Goal: Use online tool/utility: Utilize a website feature to perform a specific function

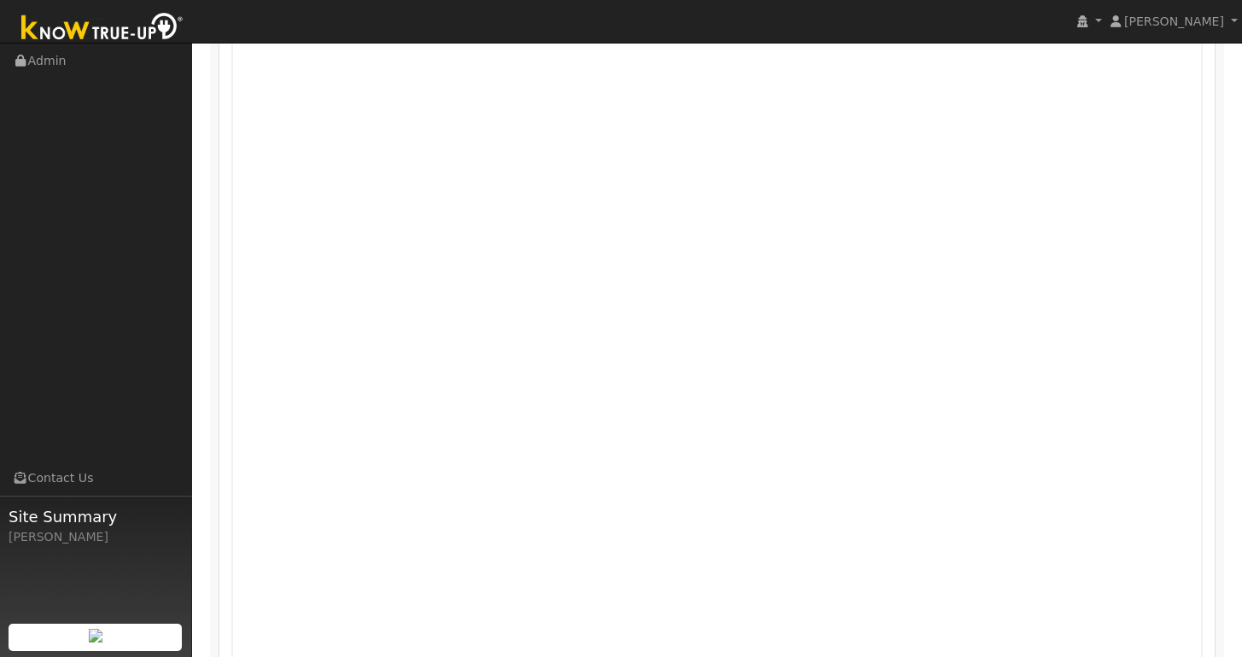
scroll to position [864, 0]
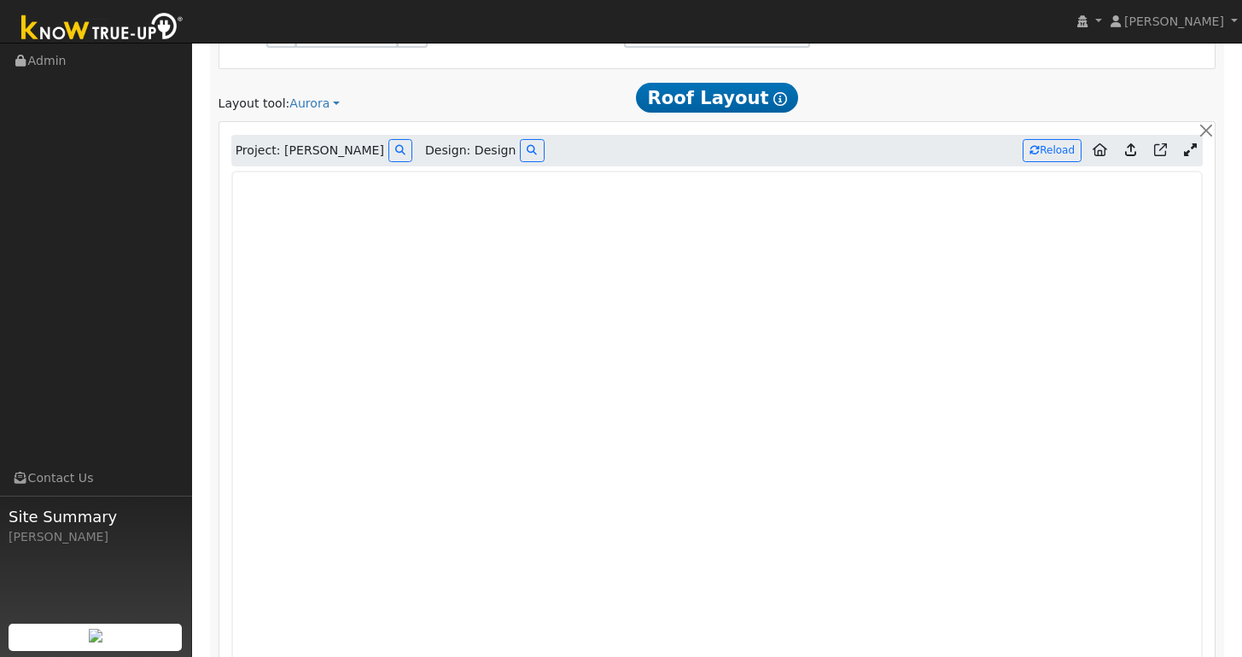
click at [1193, 145] on link at bounding box center [1190, 151] width 25 height 26
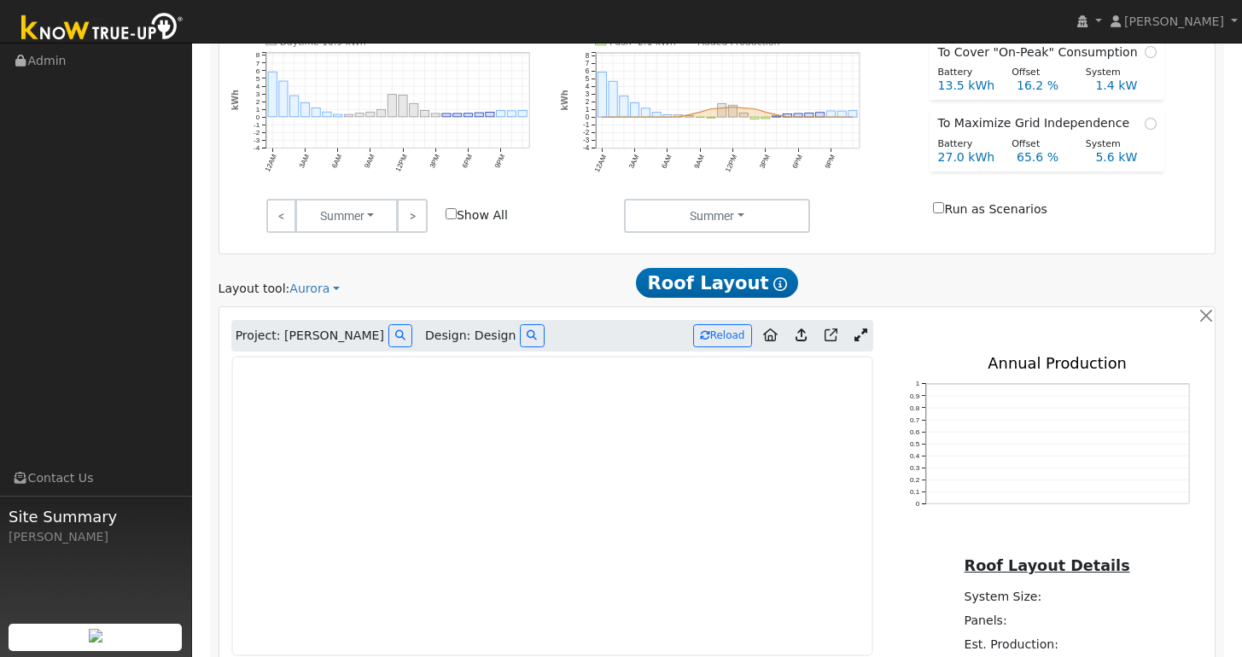
scroll to position [0, 0]
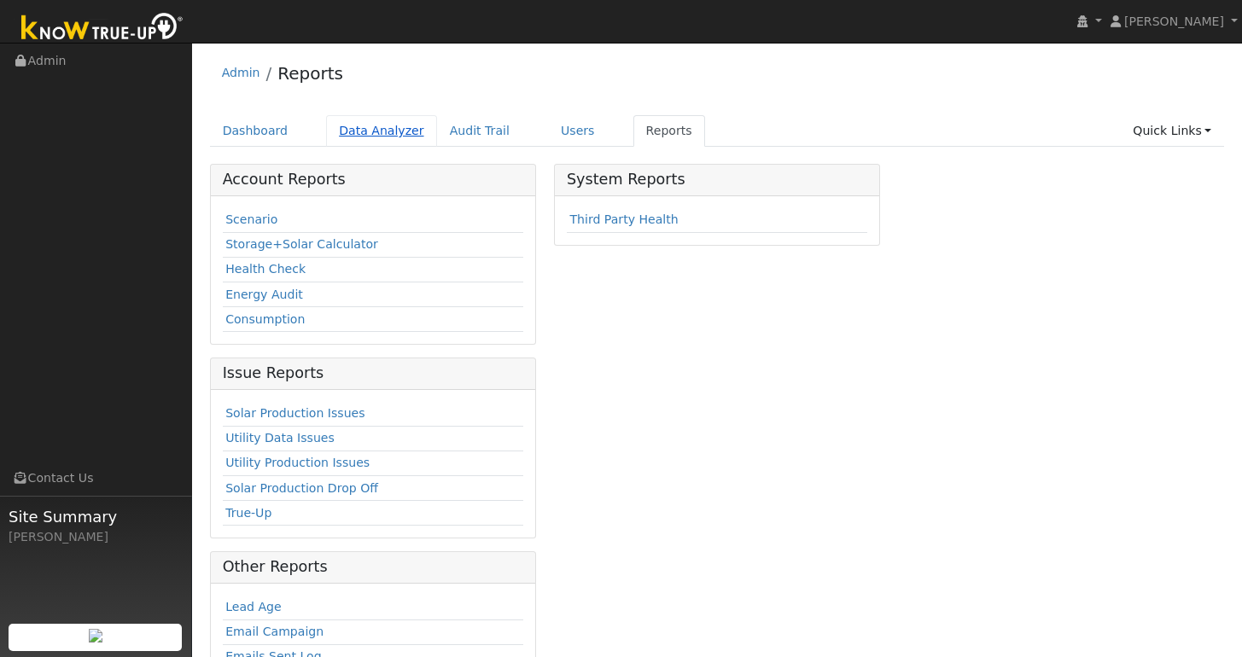
click at [377, 127] on link "Data Analyzer" at bounding box center [381, 131] width 111 height 32
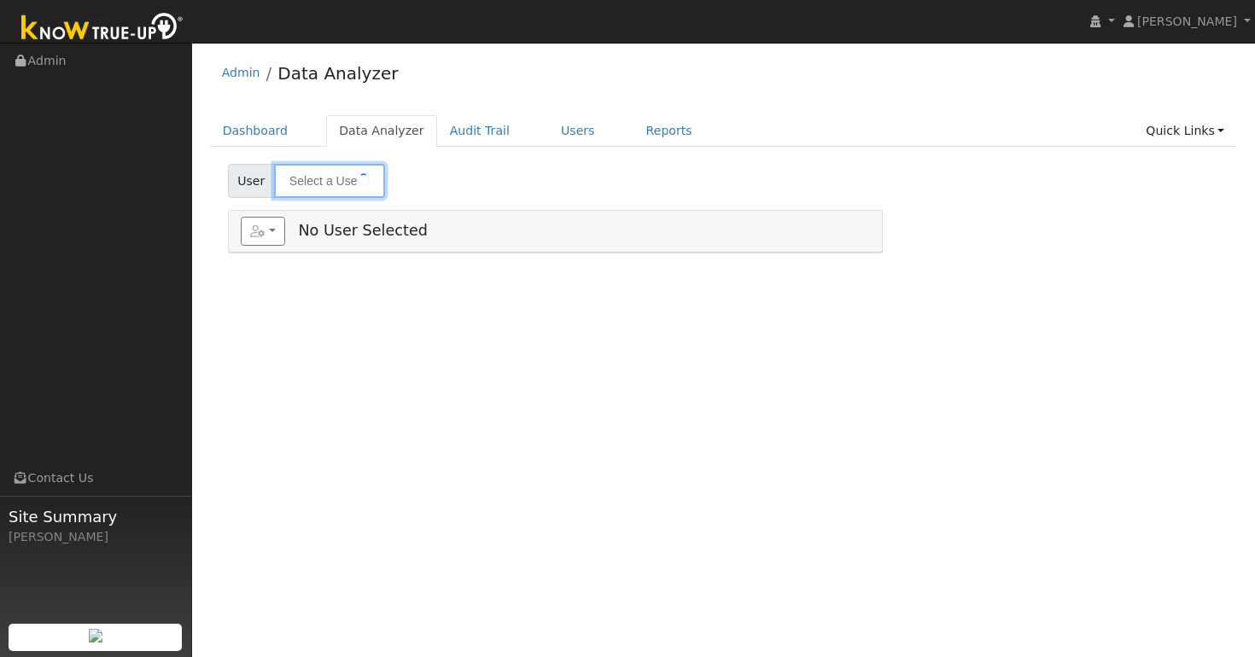
type input "[PERSON_NAME]"
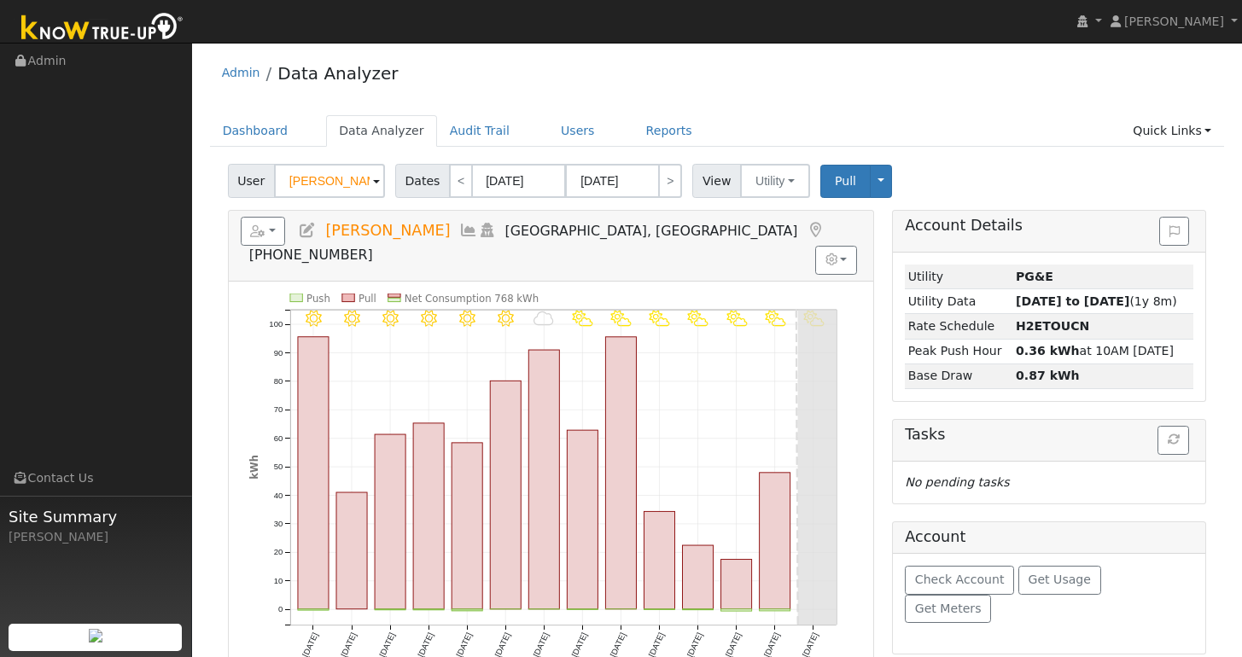
click at [376, 181] on span at bounding box center [376, 182] width 7 height 20
type input "Pau"
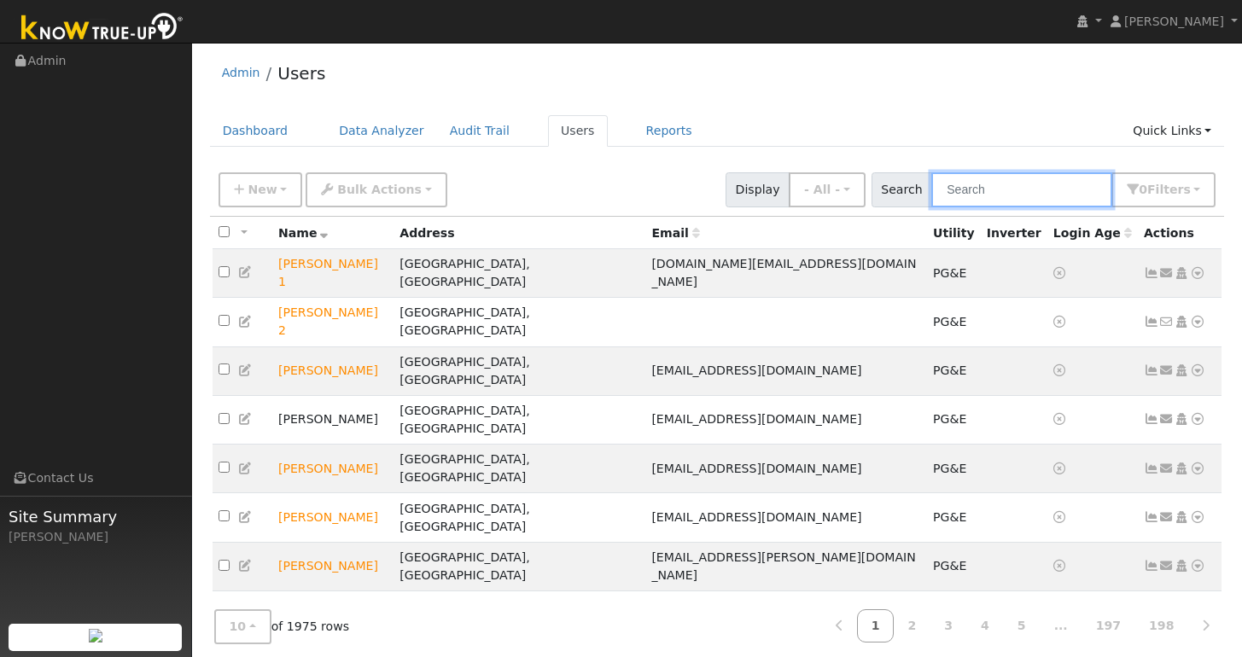
click at [1065, 195] on input "text" at bounding box center [1021, 189] width 181 height 35
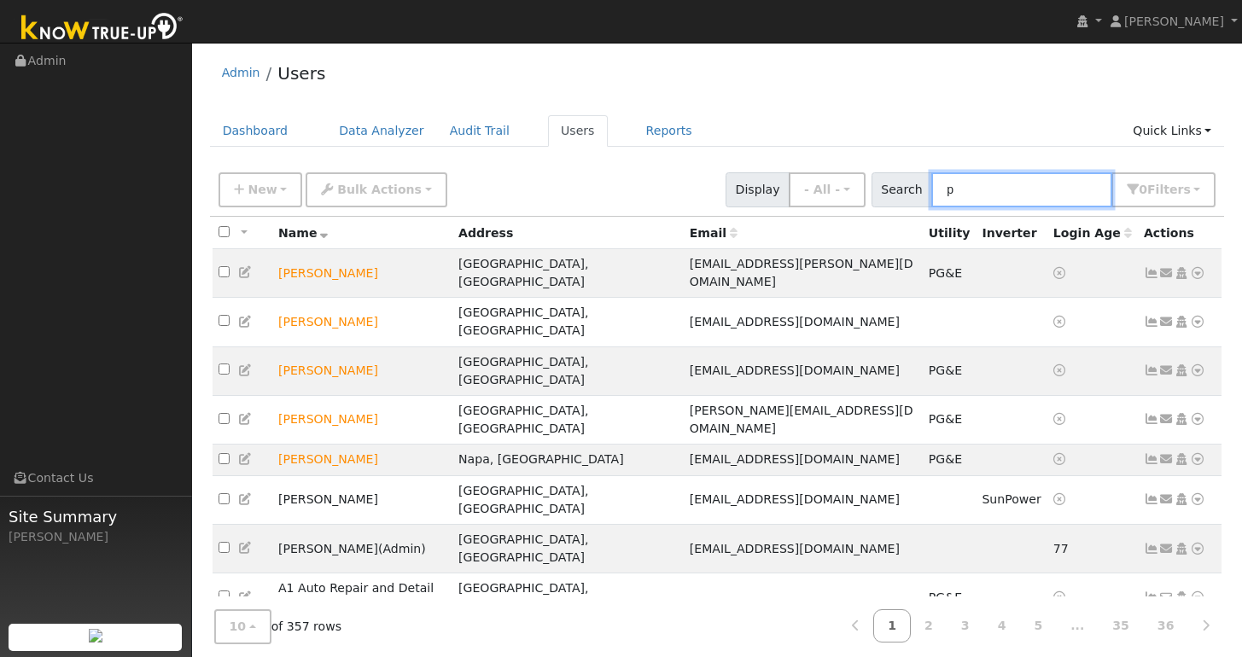
click at [989, 195] on input "p" at bounding box center [1021, 189] width 181 height 35
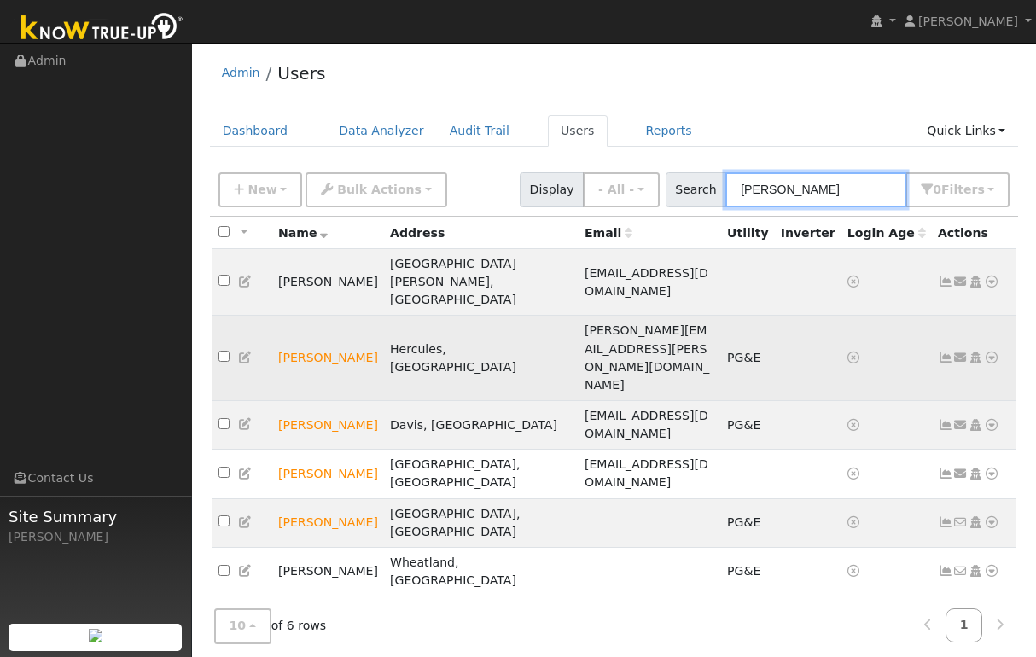
type input "Paul l"
click at [313, 316] on td "Paul Laput" at bounding box center [328, 358] width 112 height 85
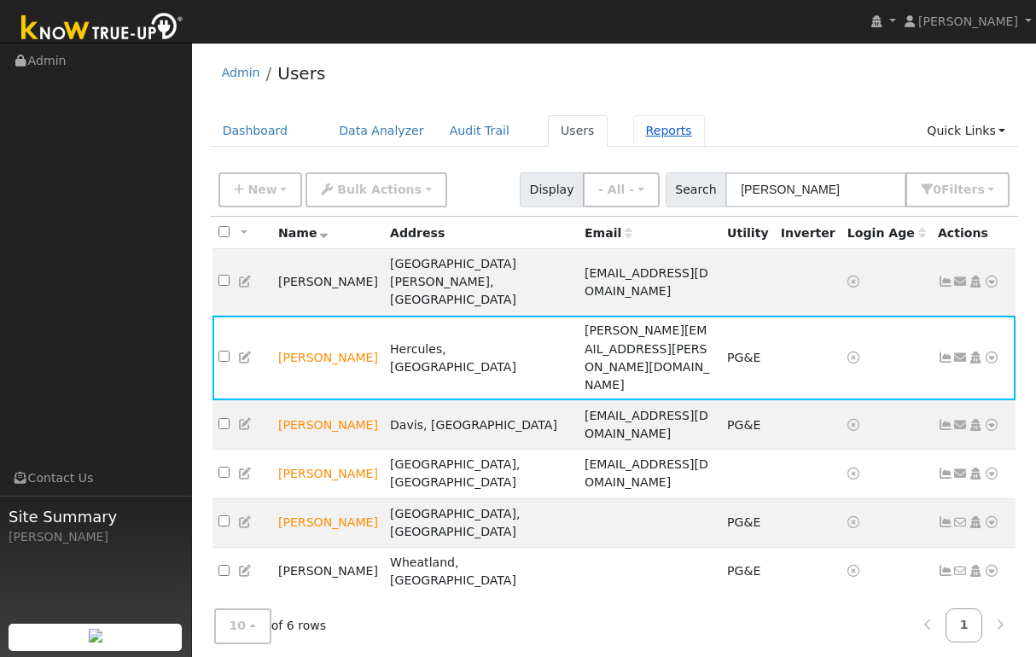
click at [647, 133] on link "Reports" at bounding box center [669, 131] width 72 height 32
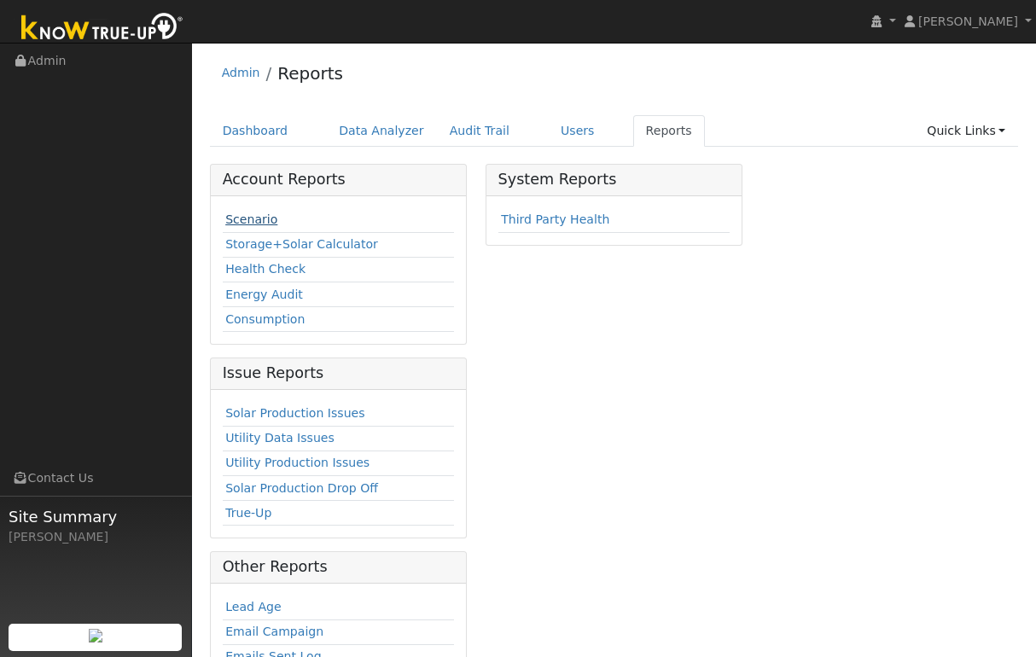
click at [257, 213] on link "Scenario" at bounding box center [251, 220] width 52 height 14
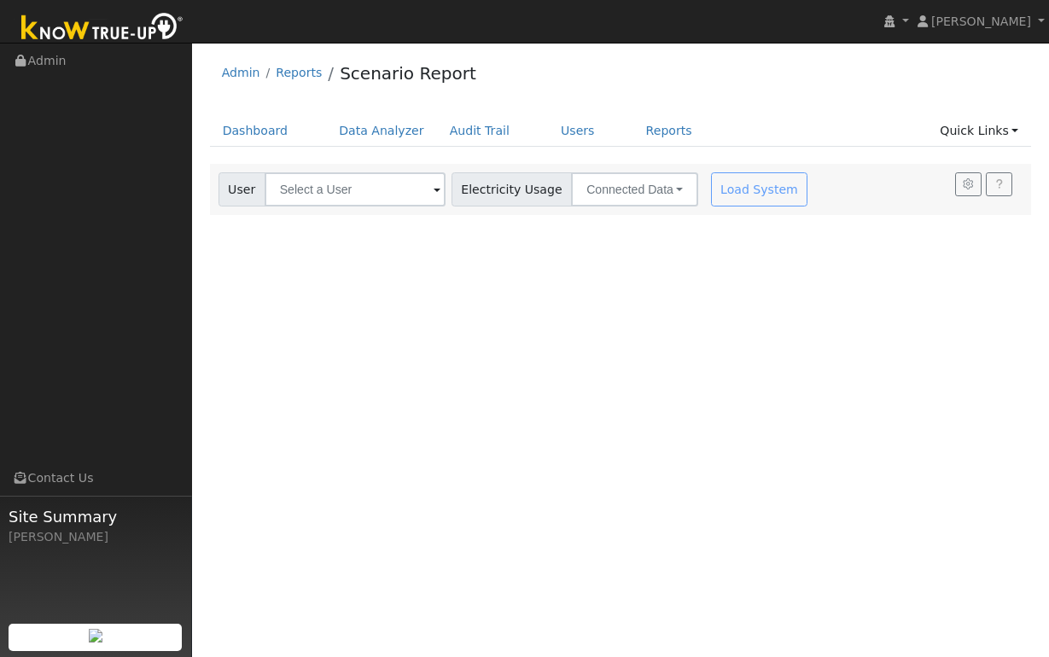
click at [434, 192] on span at bounding box center [437, 191] width 7 height 20
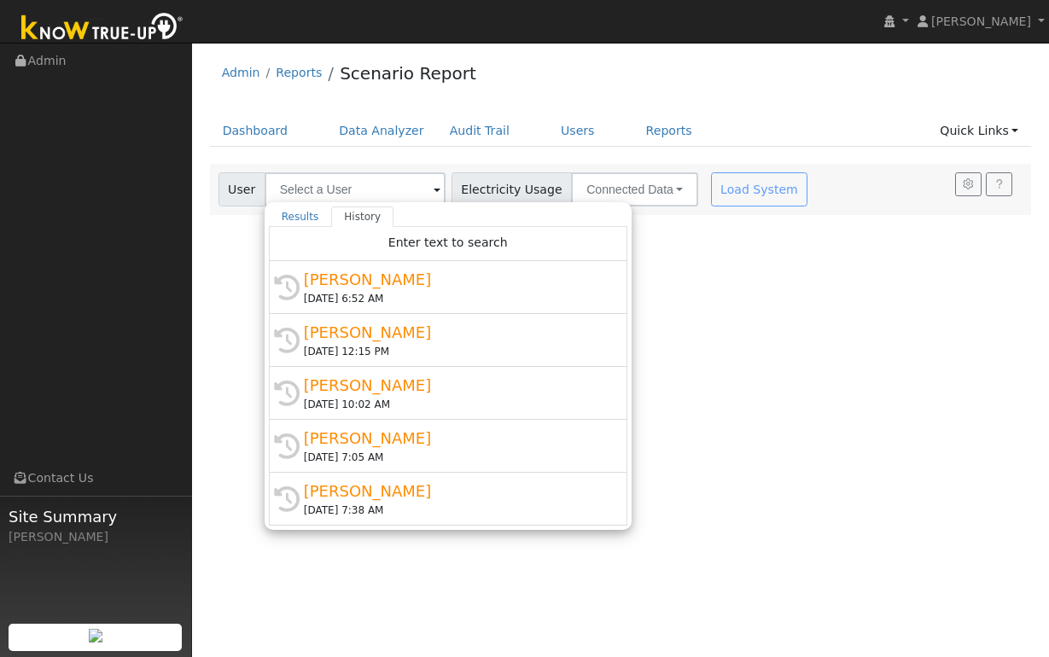
click at [339, 287] on div "Paul Laput" at bounding box center [456, 279] width 304 height 23
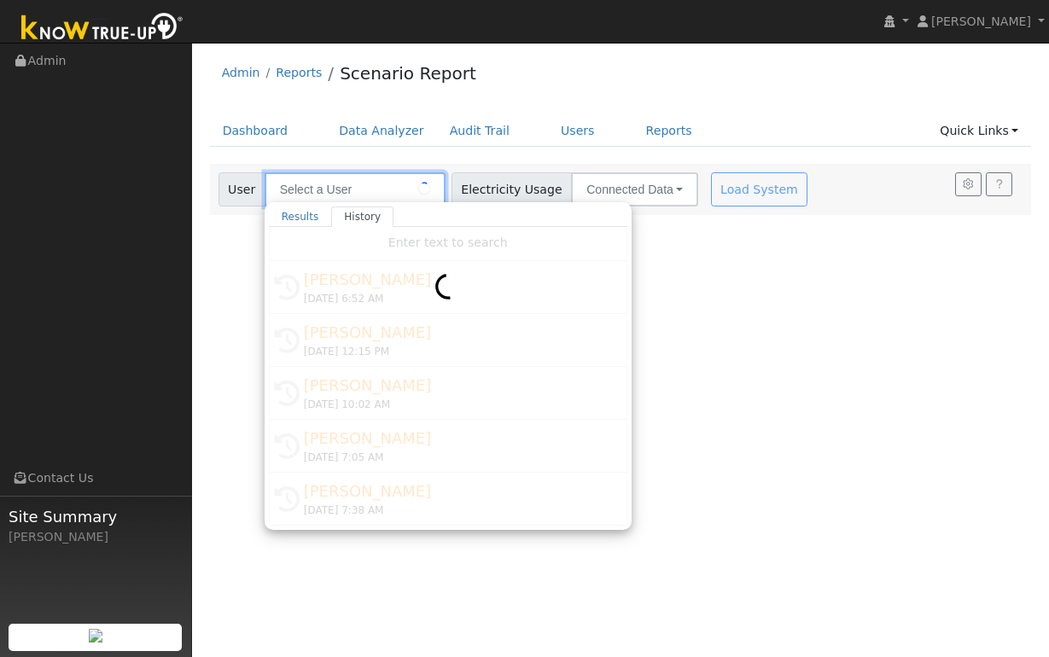
type input "Paul Laput"
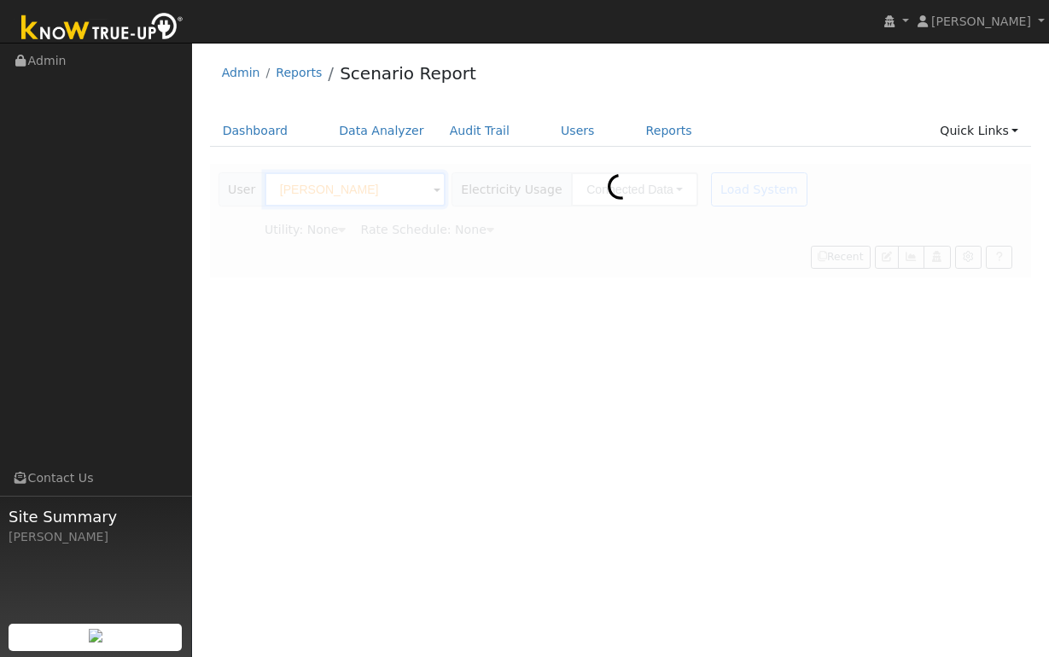
type input "Pacific Gas & Electric"
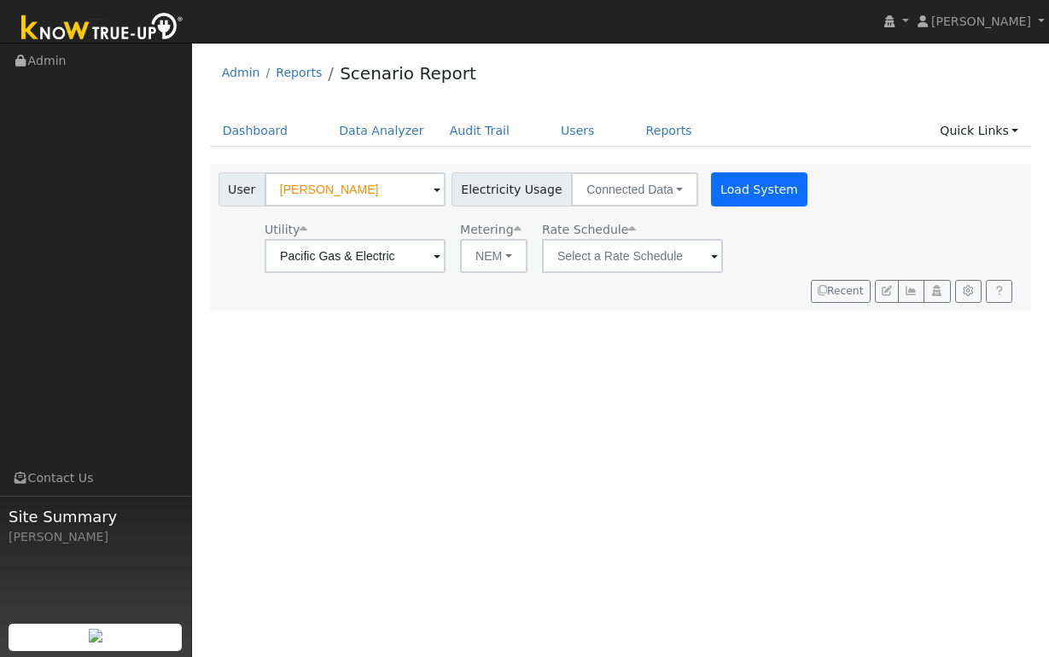
click at [752, 180] on button "Load System" at bounding box center [759, 189] width 97 height 34
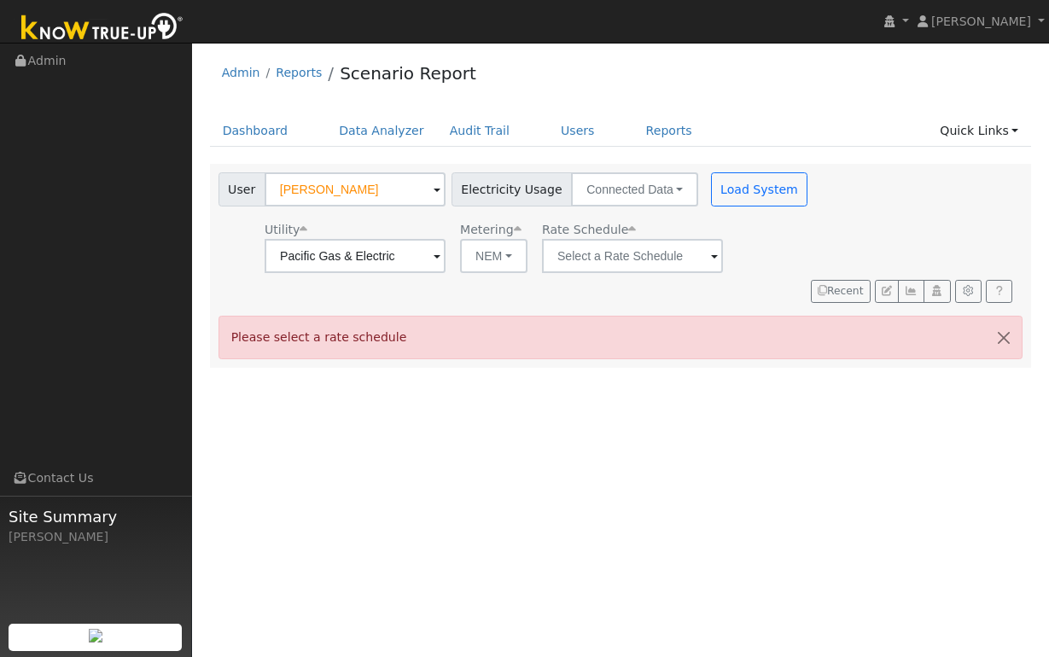
click at [837, 316] on div "Please select a rate schedule" at bounding box center [621, 338] width 805 height 44
click at [610, 262] on input "text" at bounding box center [632, 256] width 181 height 34
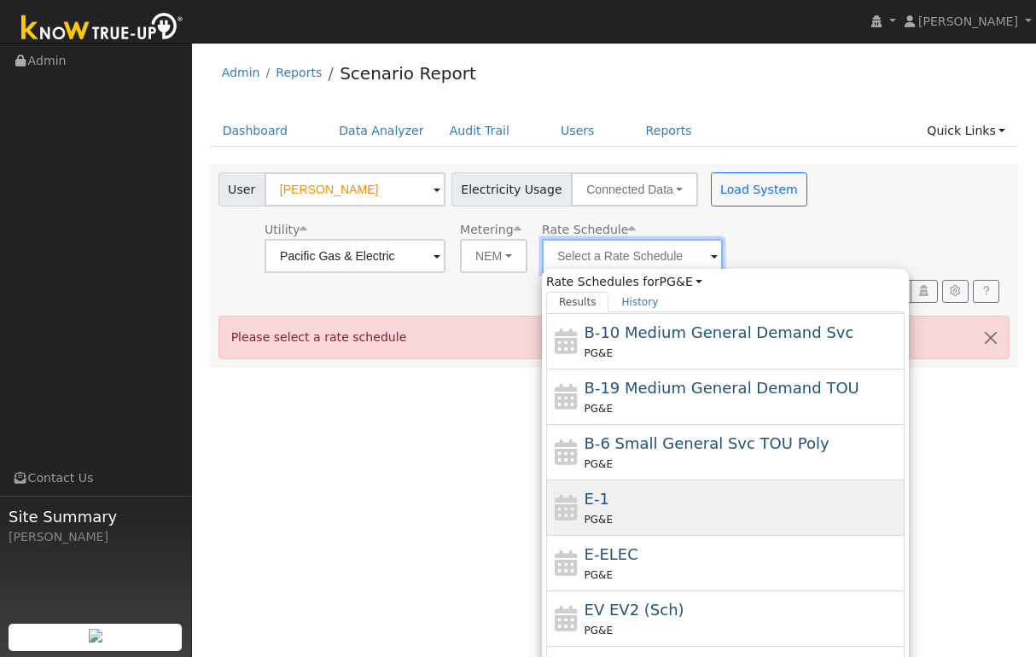
scroll to position [178, 0]
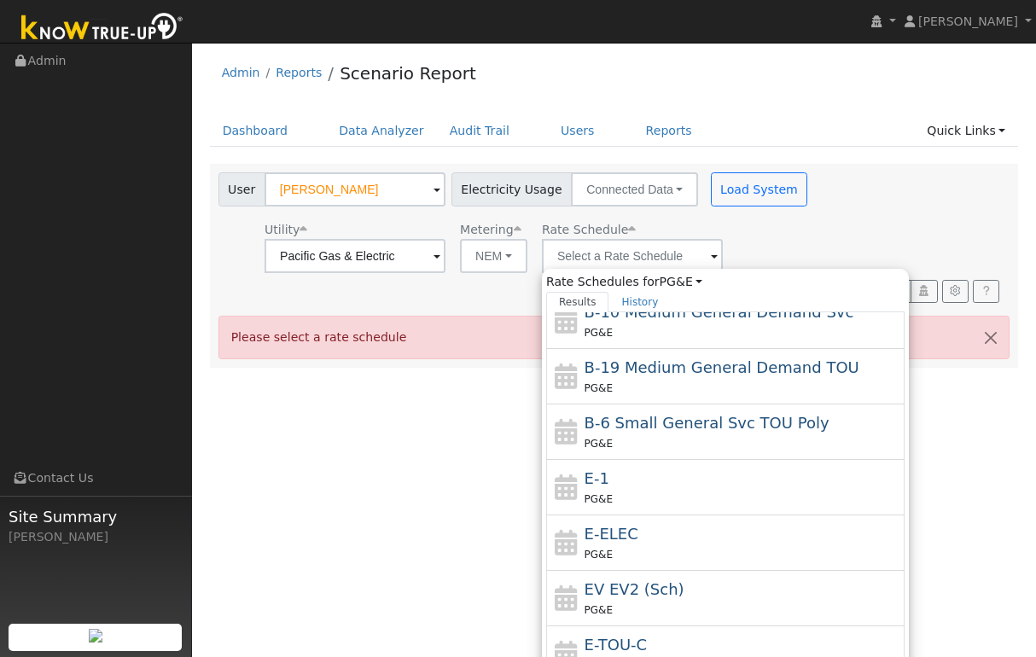
click at [610, 599] on div "EV EV2 (Sch) PG&E" at bounding box center [743, 598] width 317 height 41
type input "EV EV2 (Sch)"
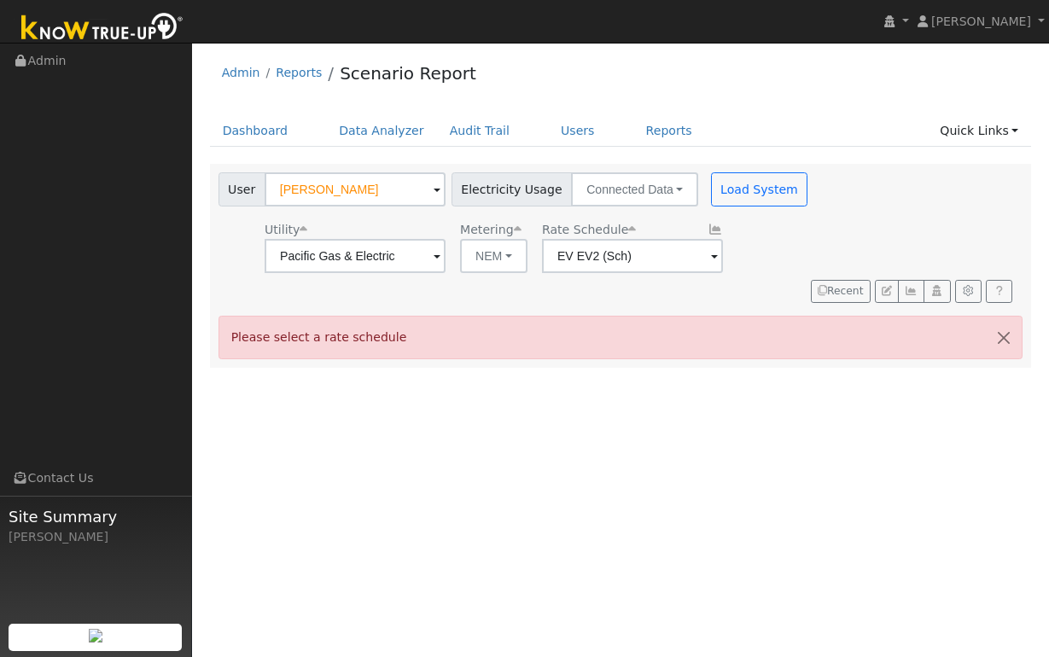
click at [735, 192] on button "Load System" at bounding box center [759, 189] width 97 height 34
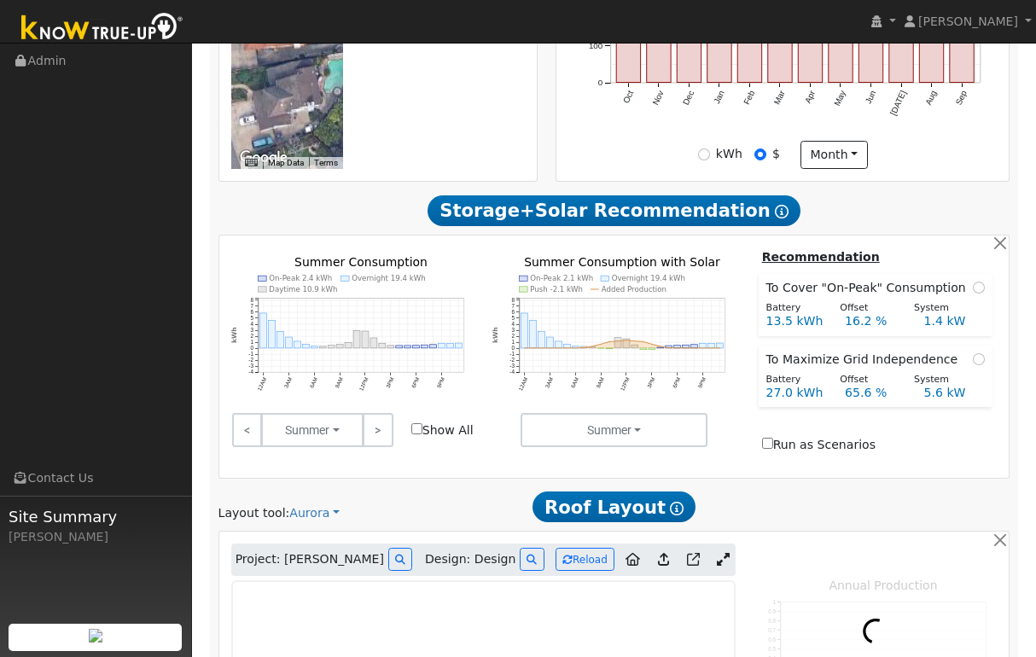
scroll to position [966, 0]
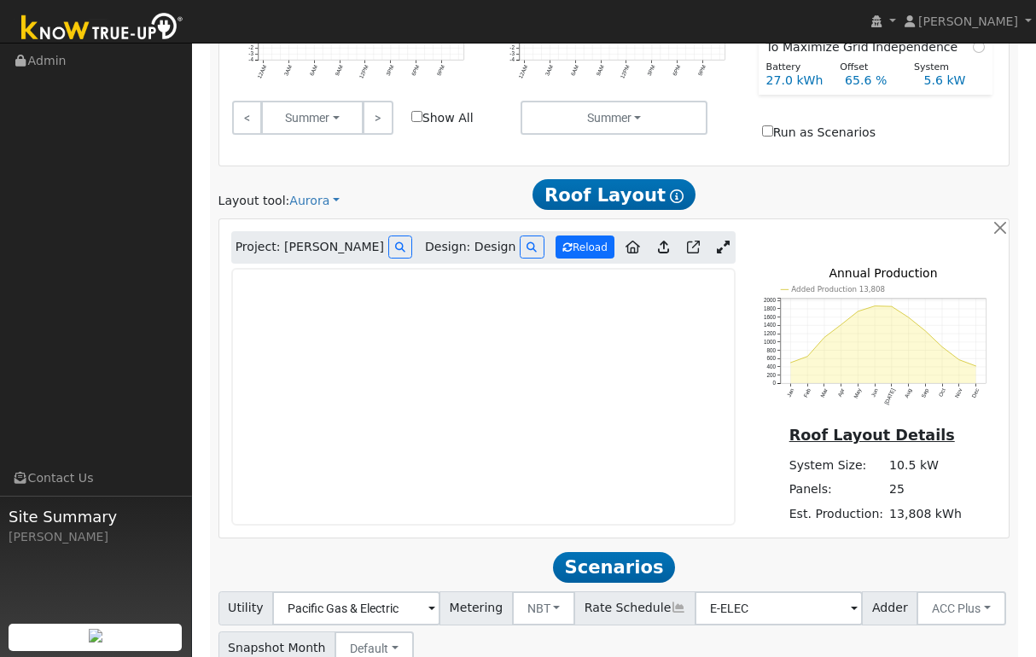
click at [594, 241] on button "Reload" at bounding box center [585, 247] width 59 height 23
click at [719, 248] on icon at bounding box center [723, 247] width 13 height 13
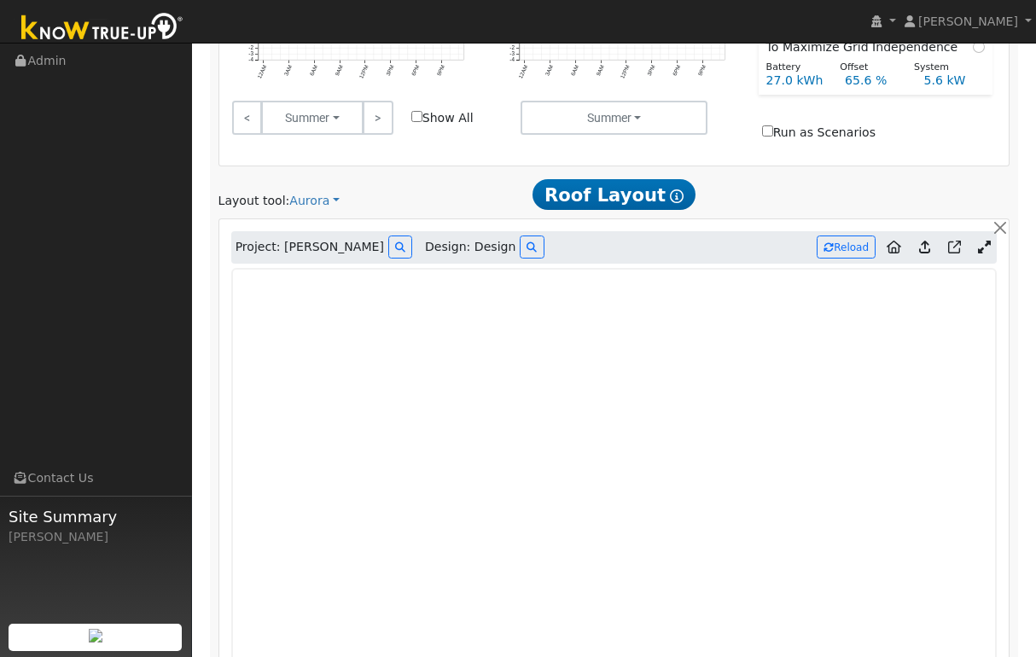
click at [893, 247] on icon at bounding box center [894, 247] width 15 height 13
click at [925, 249] on icon at bounding box center [924, 247] width 11 height 13
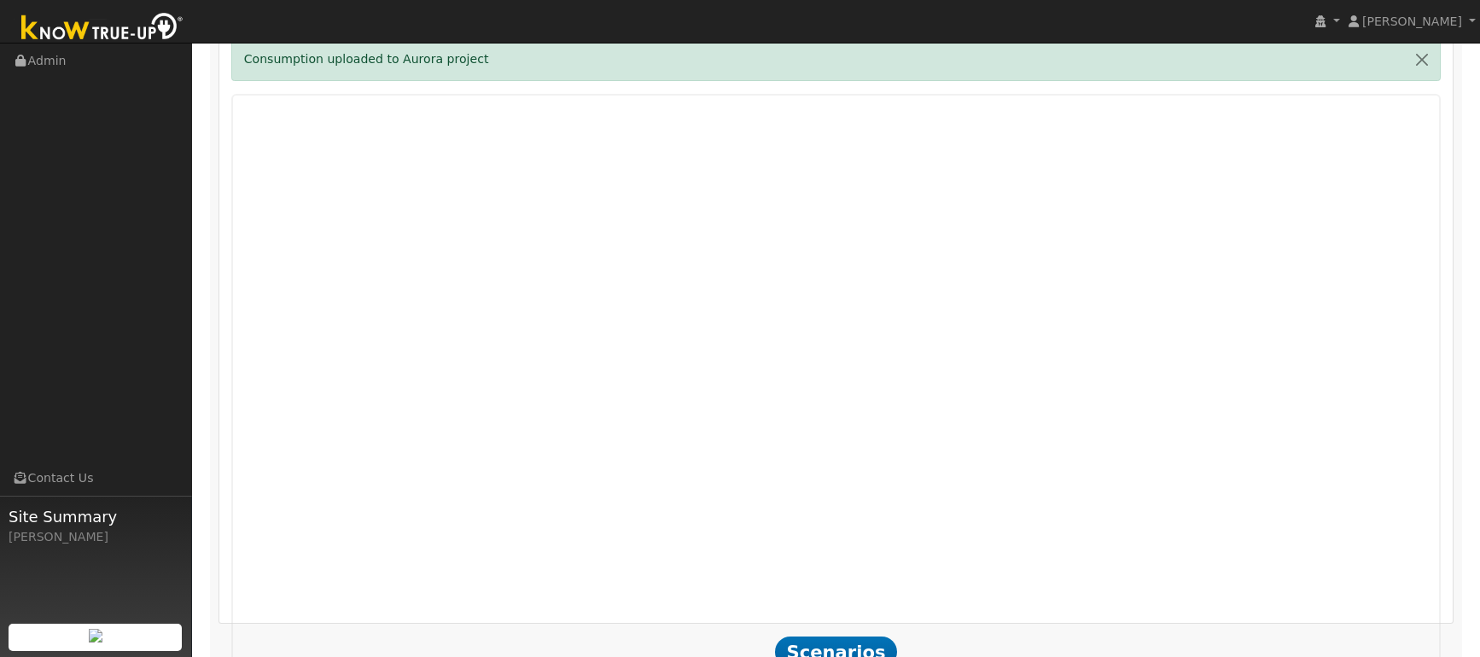
scroll to position [978, 0]
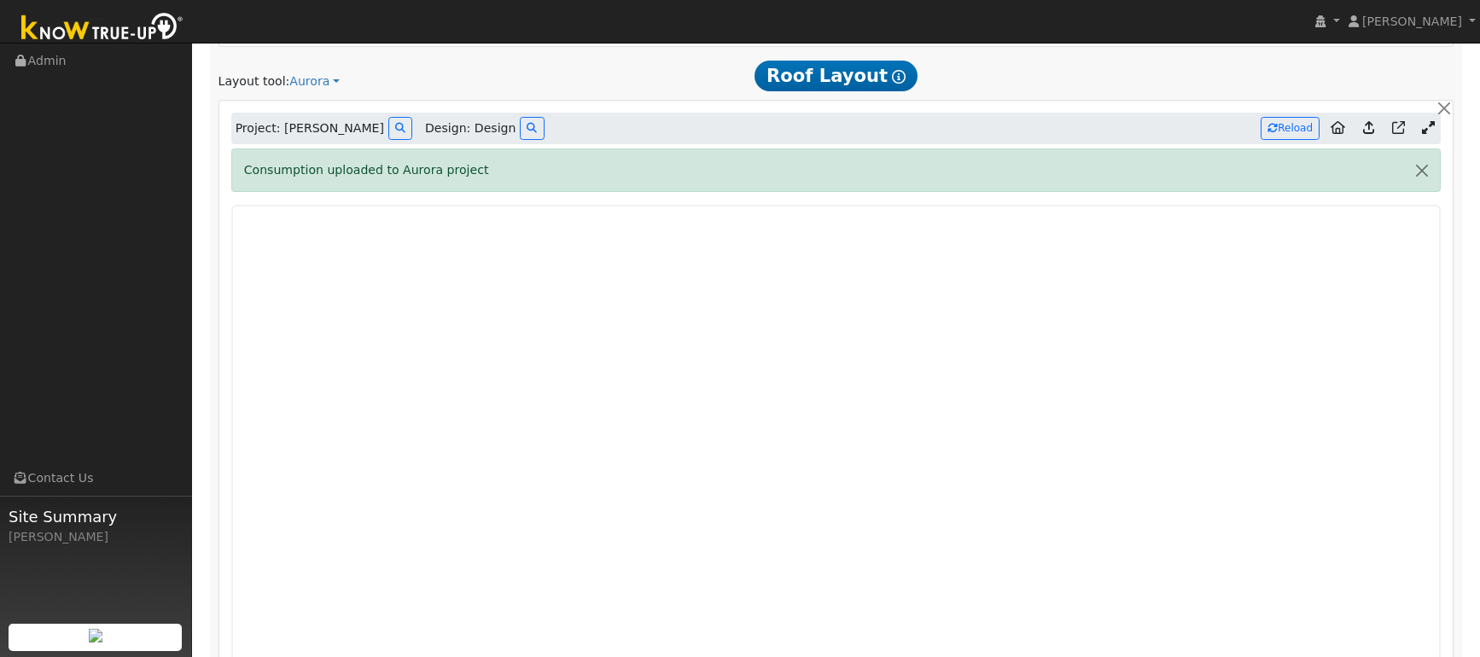
click at [1048, 132] on icon at bounding box center [1338, 127] width 15 height 13
type input "15575"
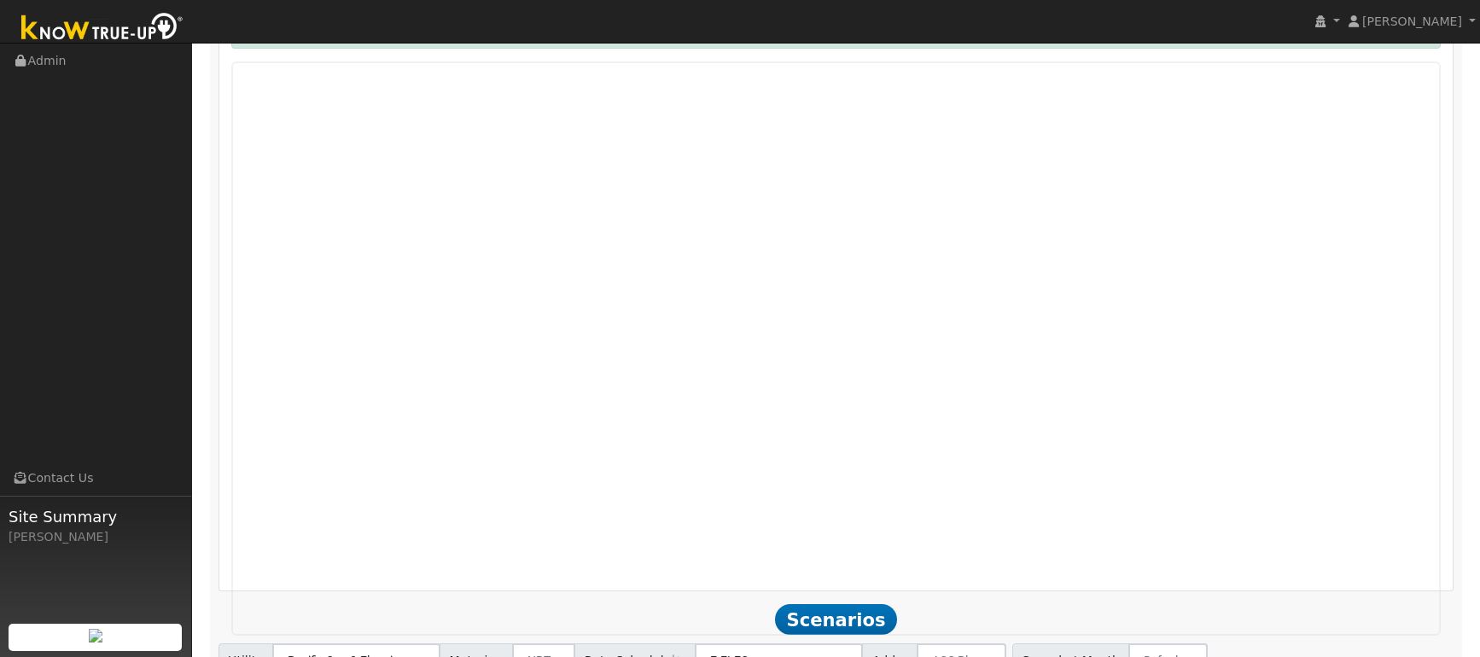
scroll to position [1125, 0]
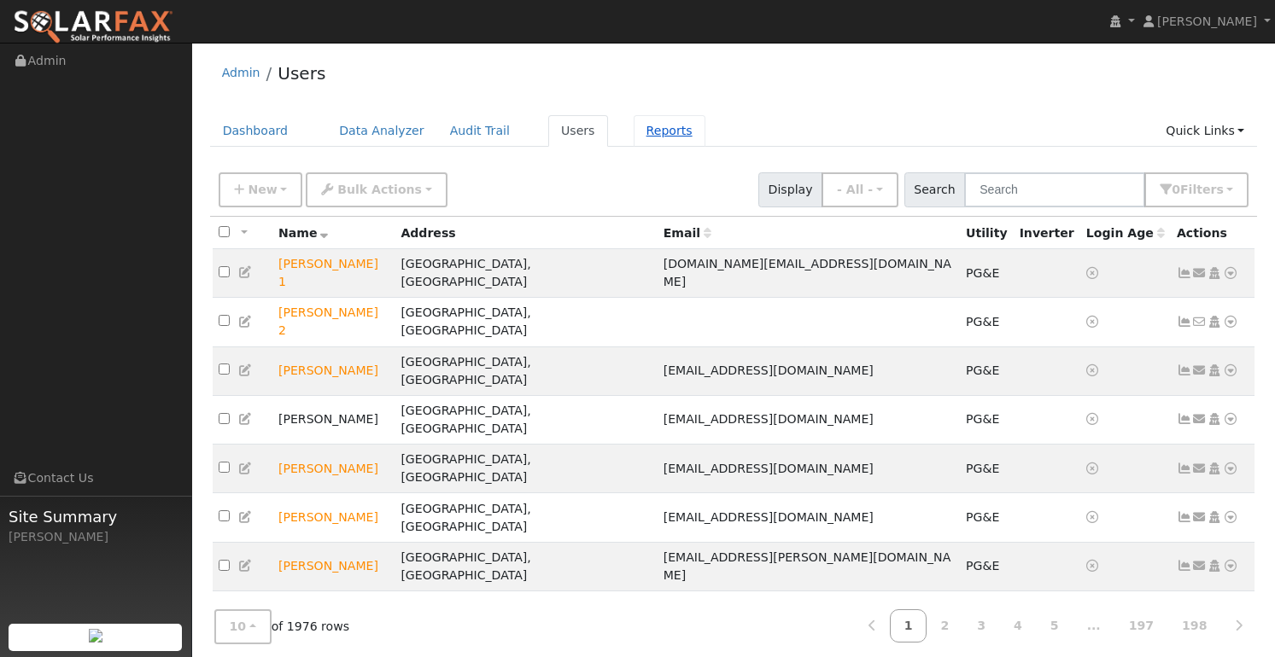
click at [667, 131] on link "Reports" at bounding box center [669, 131] width 72 height 32
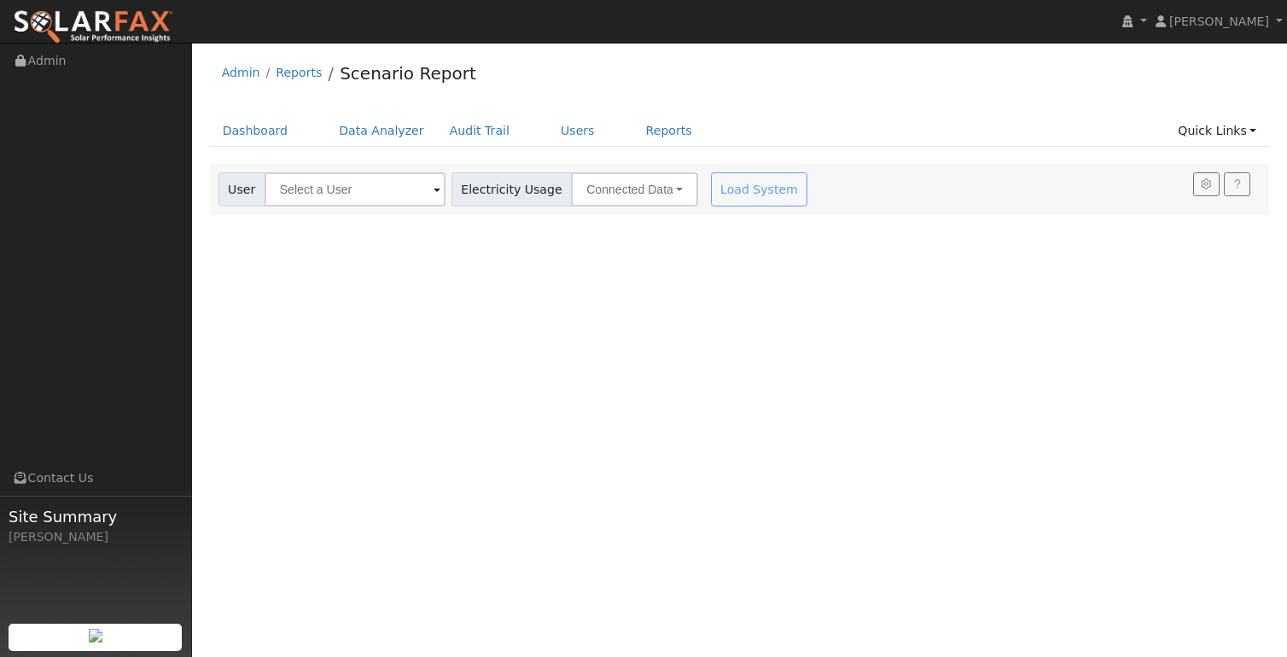
click at [434, 188] on span at bounding box center [437, 191] width 7 height 20
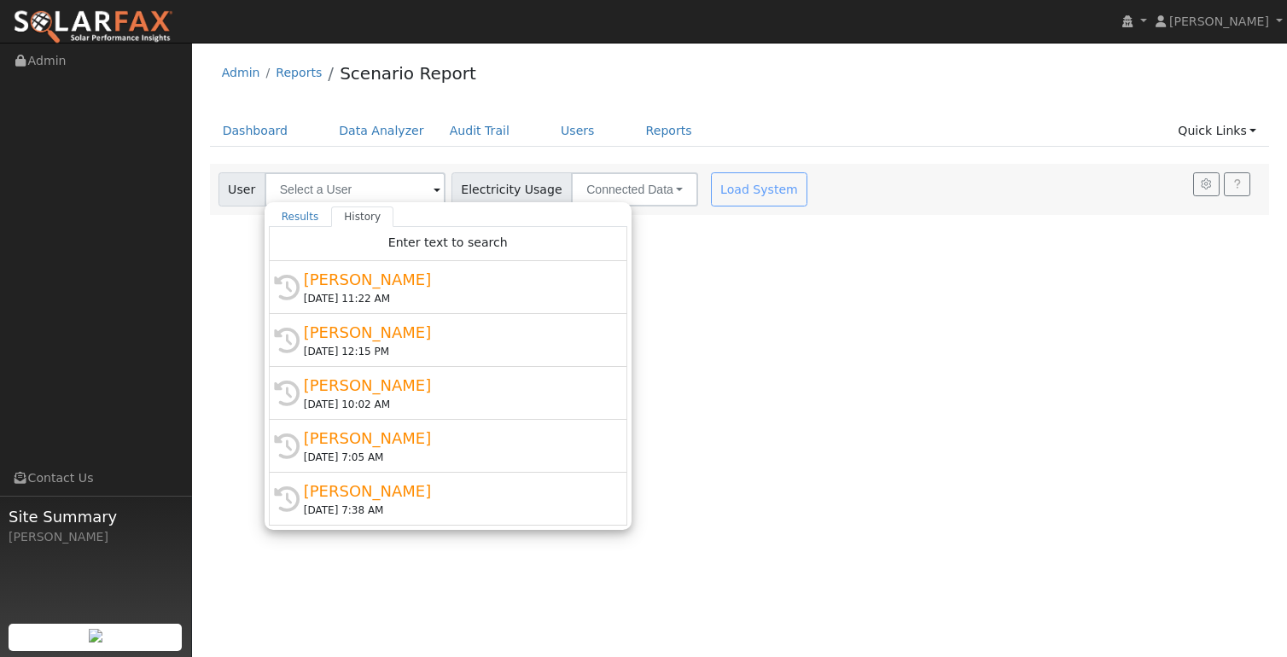
click at [371, 297] on div "10/07/2025 11:22 AM" at bounding box center [456, 298] width 304 height 15
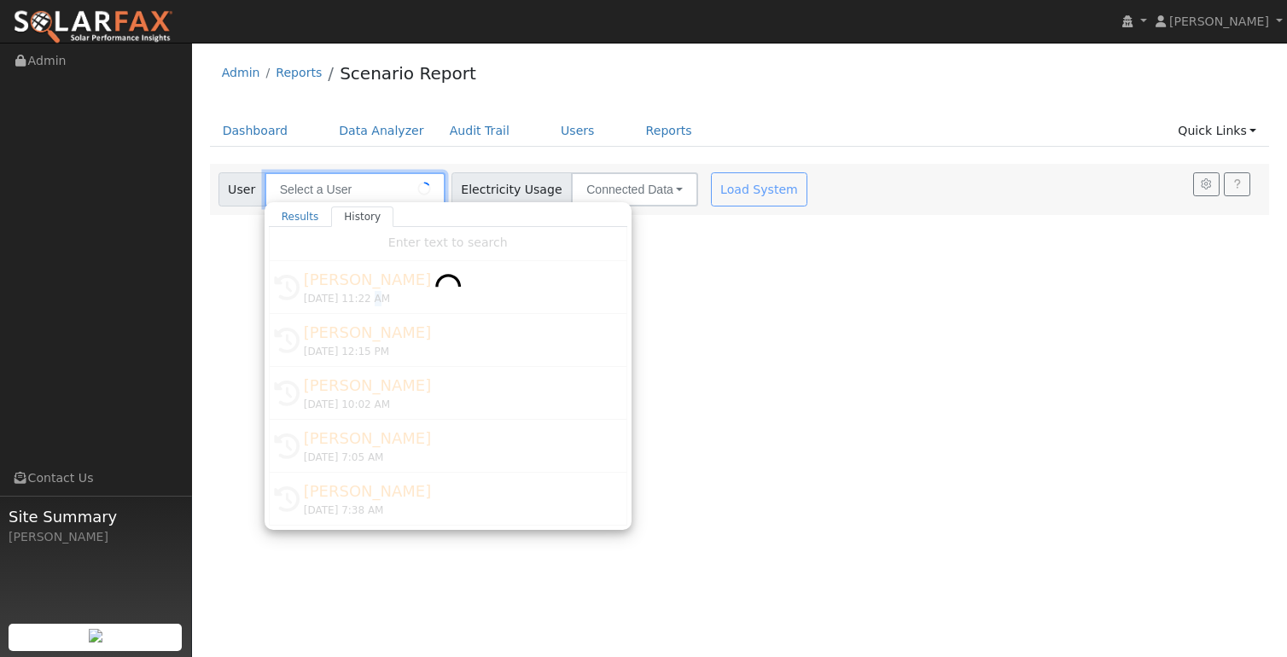
type input "Paul Laput"
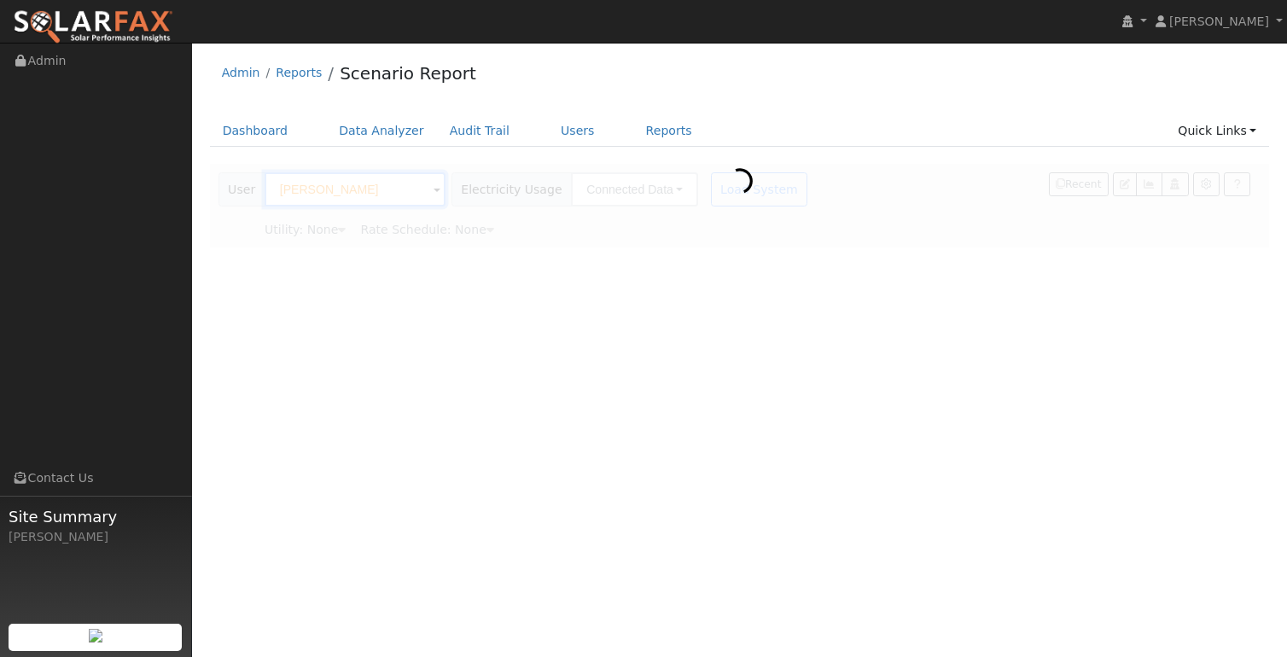
type input "Pacific Gas & Electric"
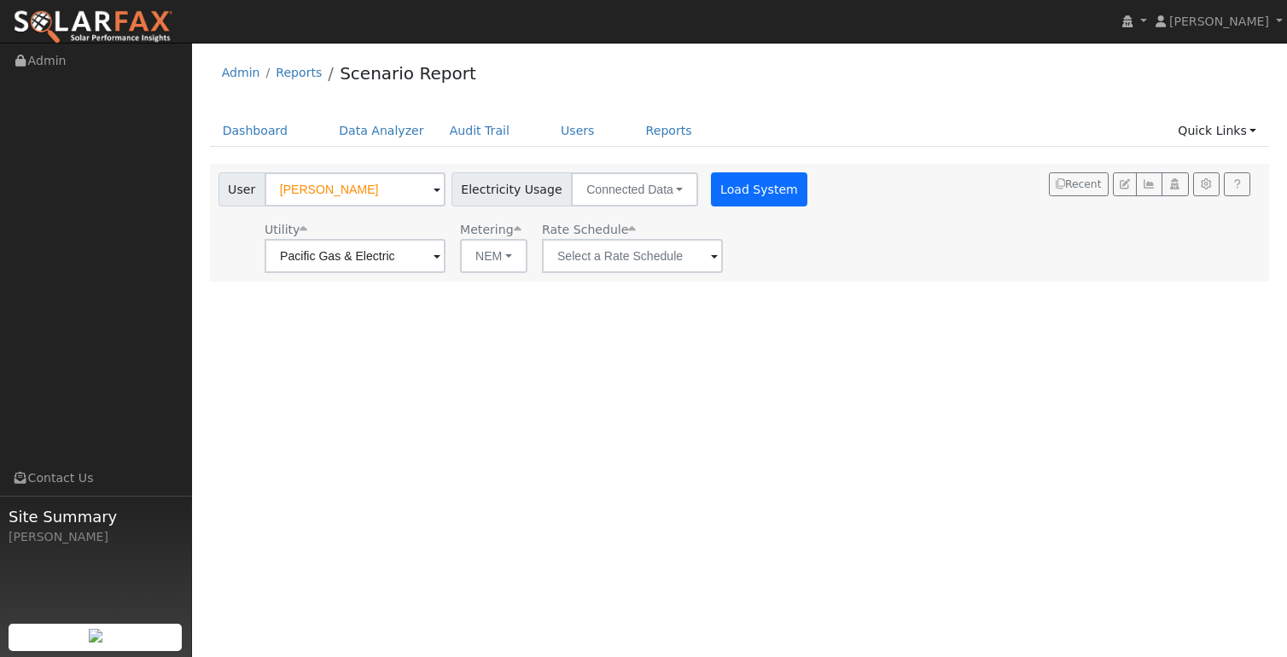
click at [757, 191] on button "Load System" at bounding box center [759, 189] width 97 height 34
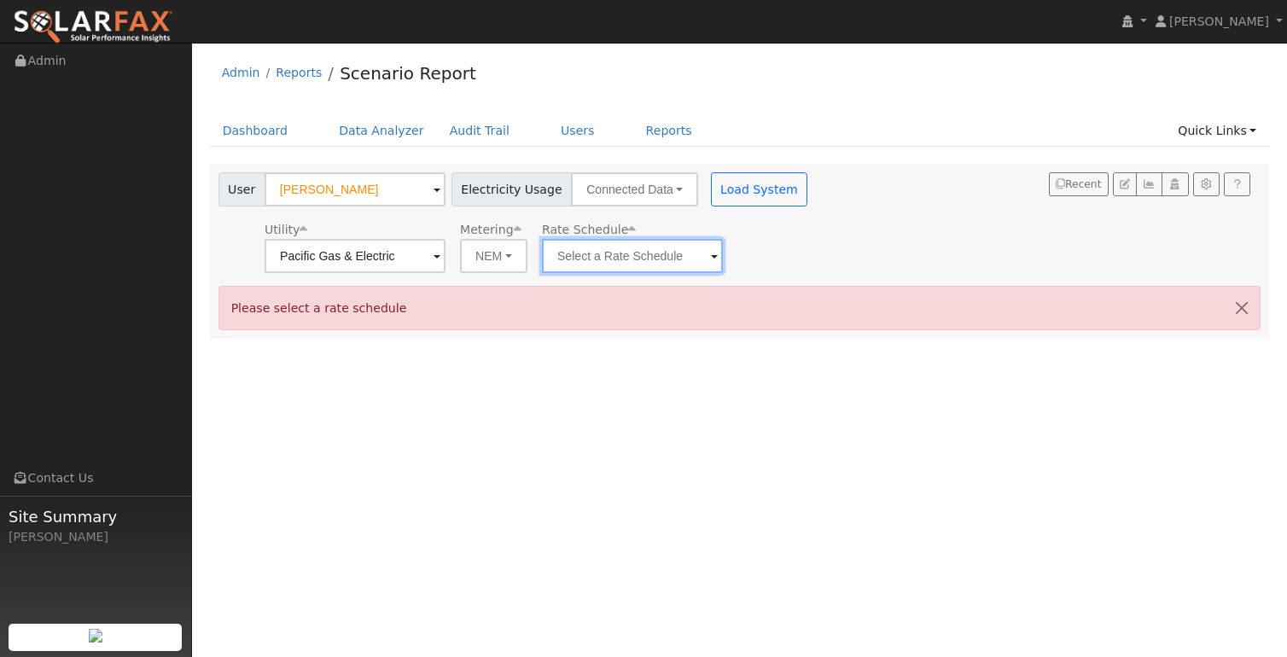
click at [675, 257] on input "text" at bounding box center [632, 256] width 181 height 34
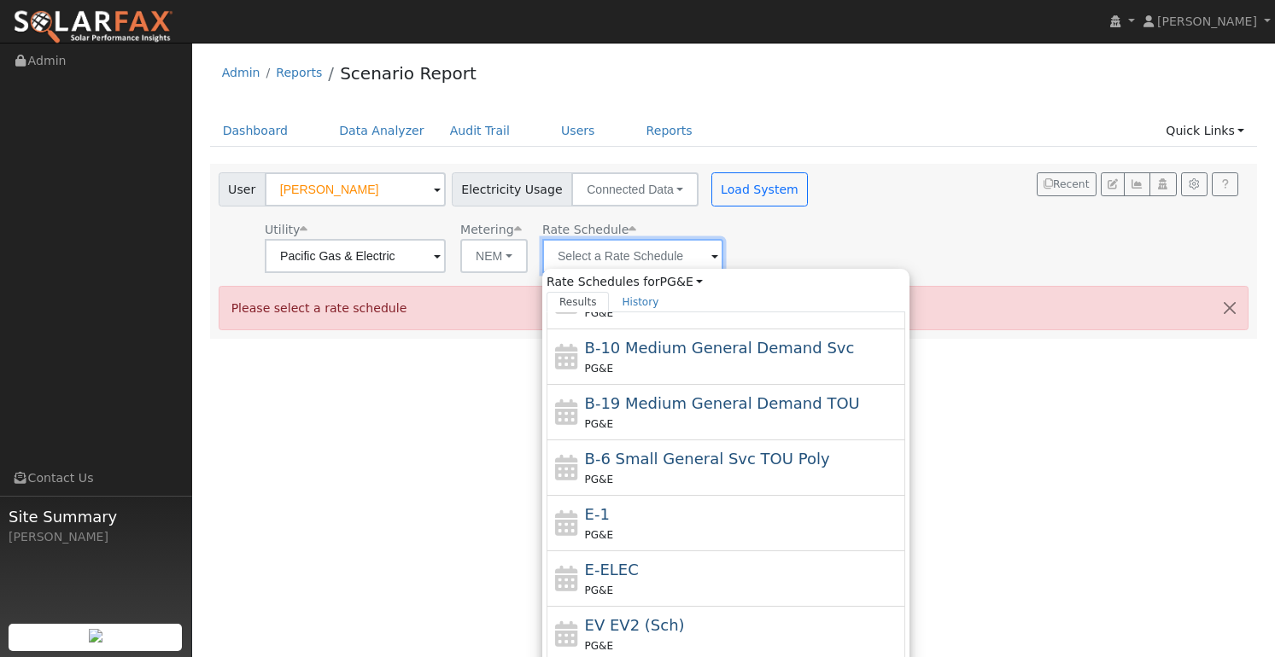
scroll to position [288, 0]
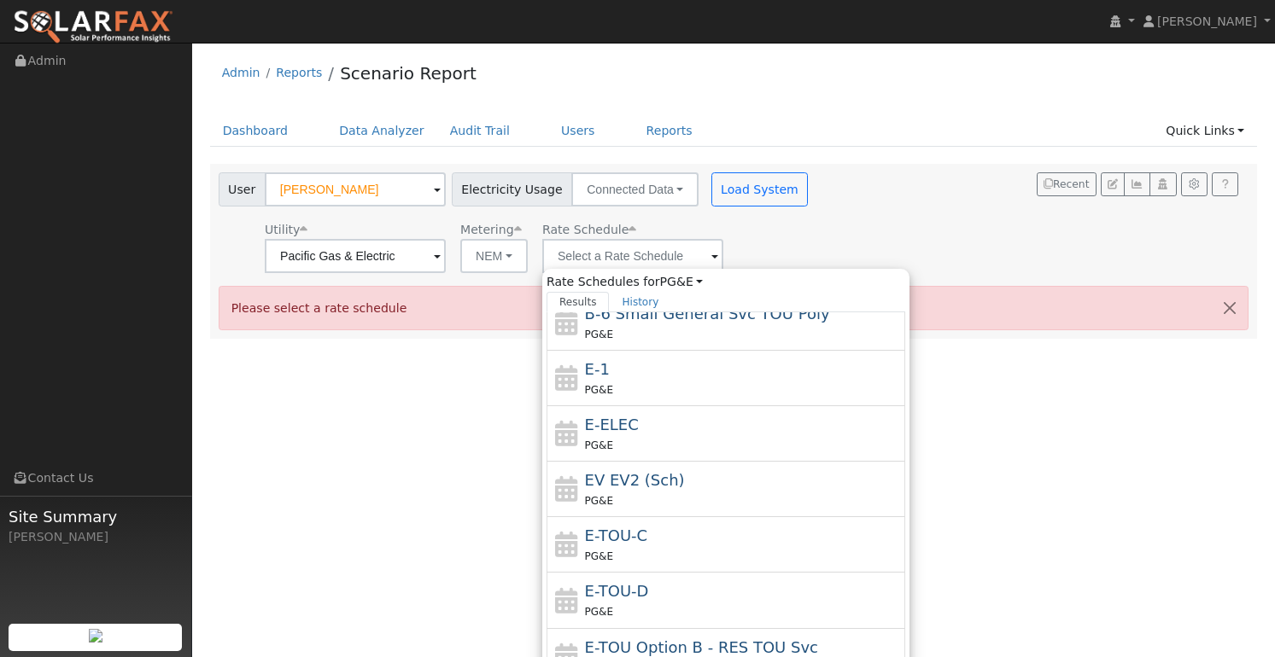
click at [896, 108] on div "Admin Reports Scenario Report Dashboard Data Analyzer Audit Trail Users Reports…" at bounding box center [733, 195] width 1065 height 288
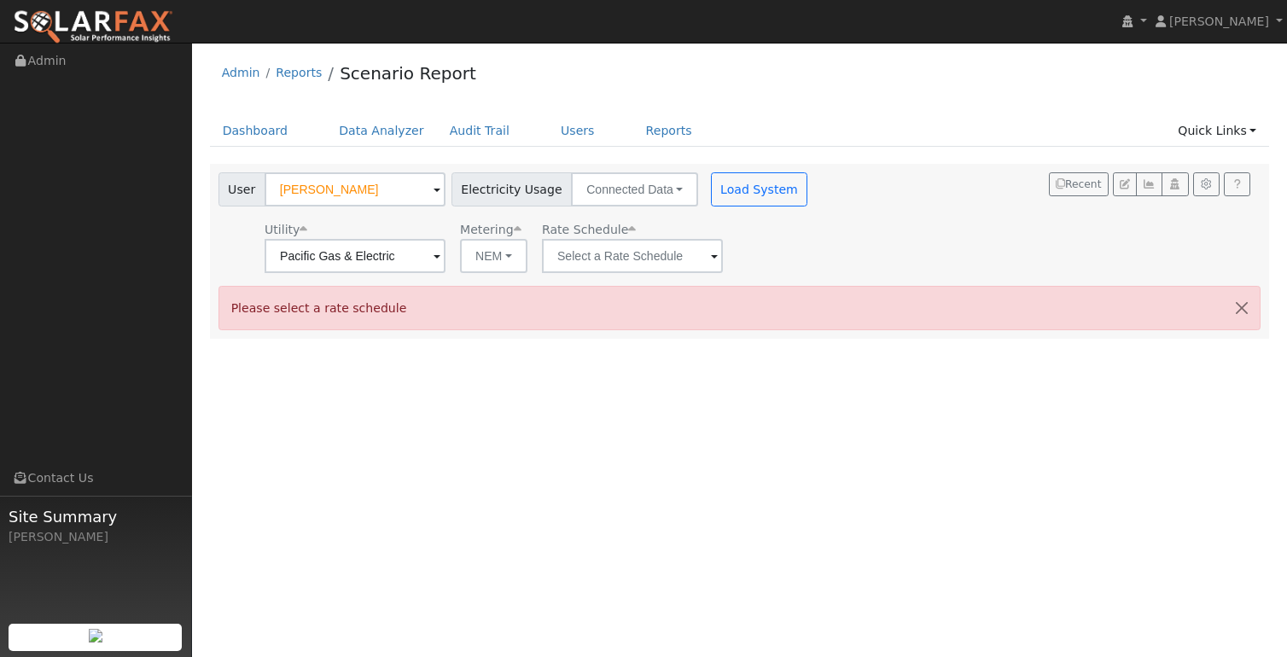
click at [938, 317] on div "Please select a rate schedule" at bounding box center [740, 308] width 1043 height 44
click at [711, 252] on span at bounding box center [714, 258] width 7 height 20
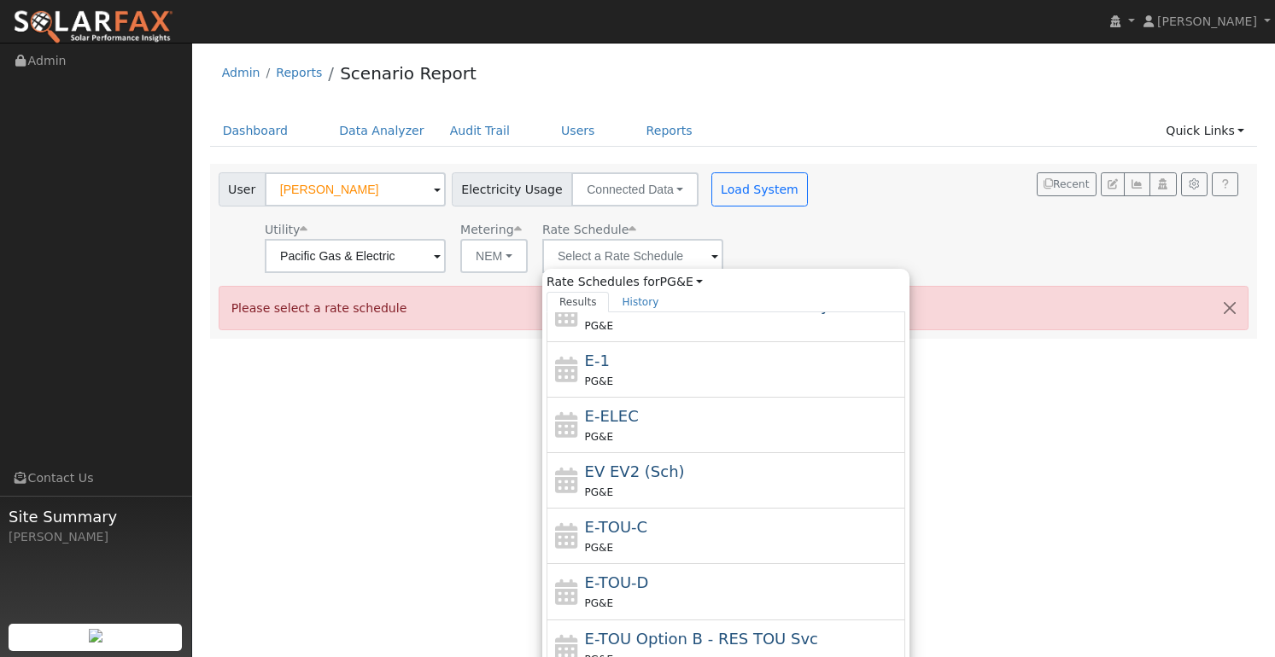
scroll to position [107, 0]
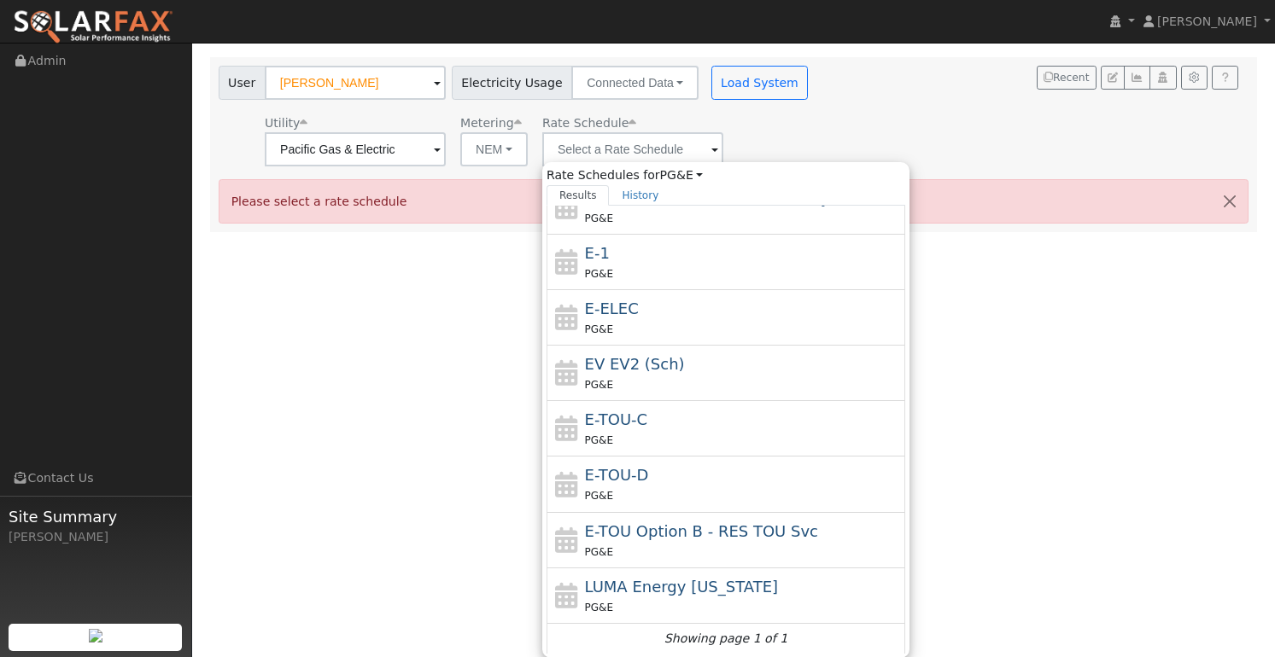
click at [639, 366] on span "EV EV2 (Sch)" at bounding box center [635, 364] width 100 height 18
type input "EV EV2 (Sch)"
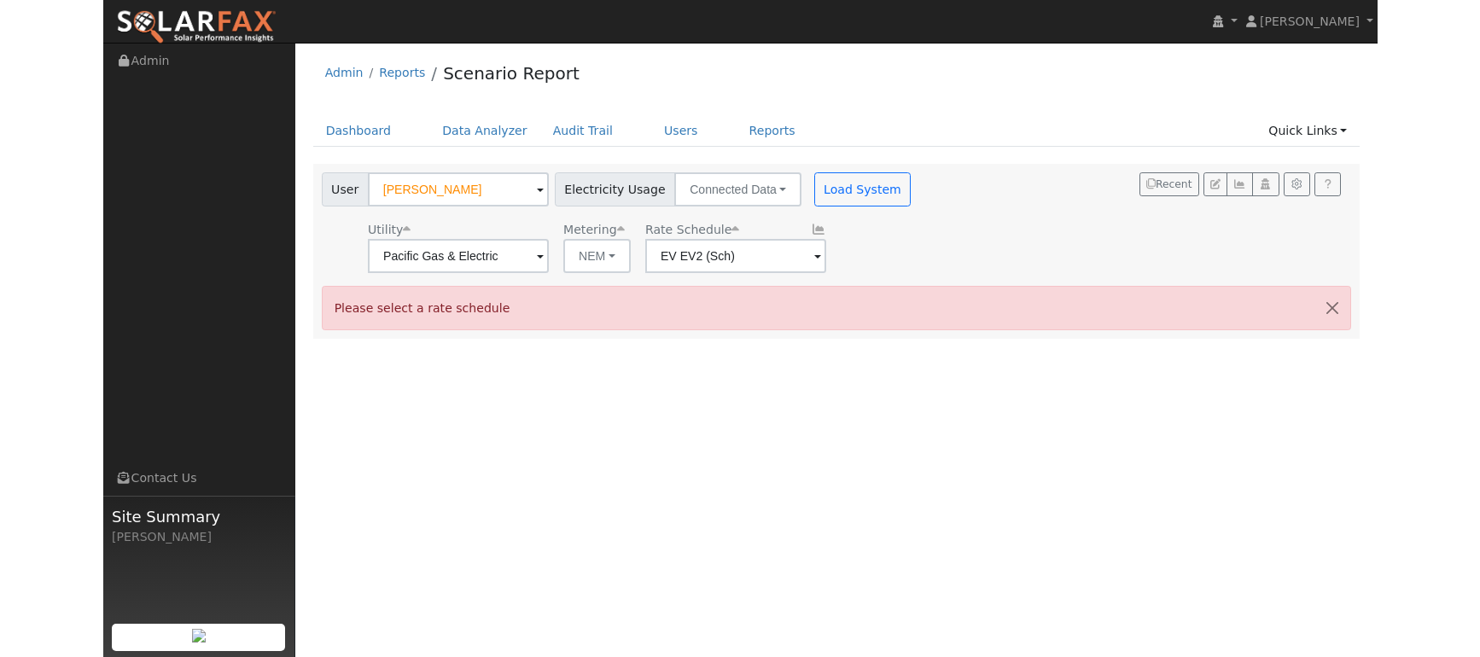
scroll to position [0, 0]
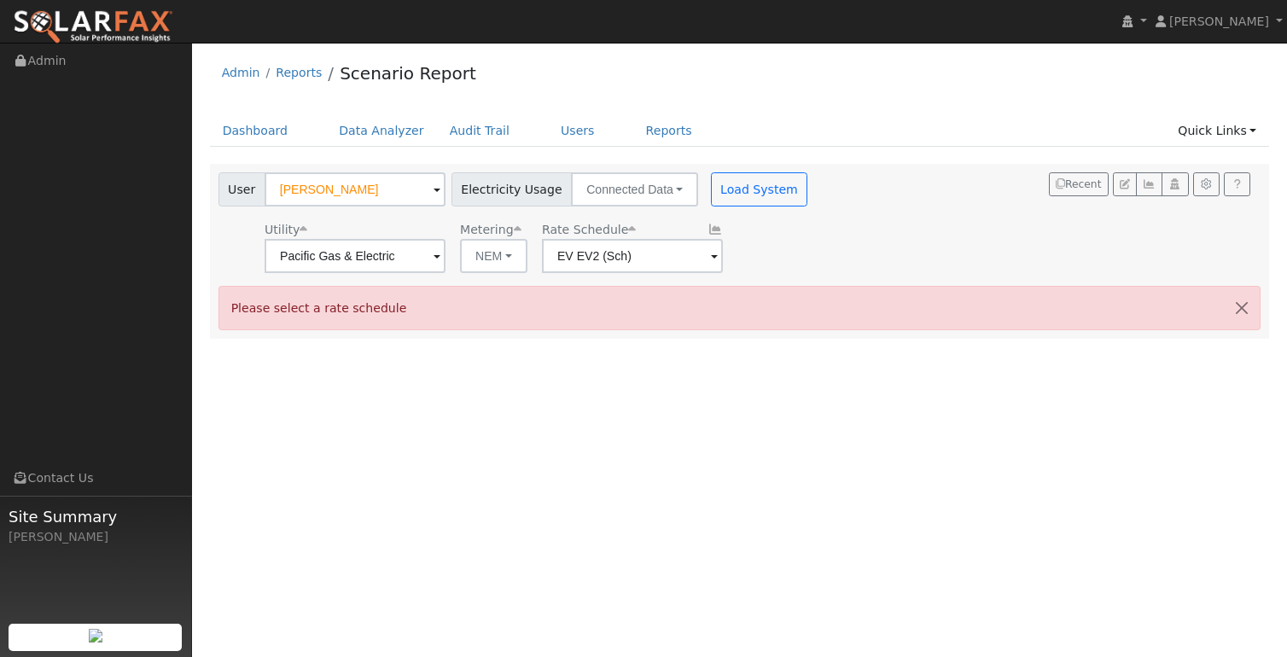
click at [732, 183] on button "Load System" at bounding box center [759, 189] width 97 height 34
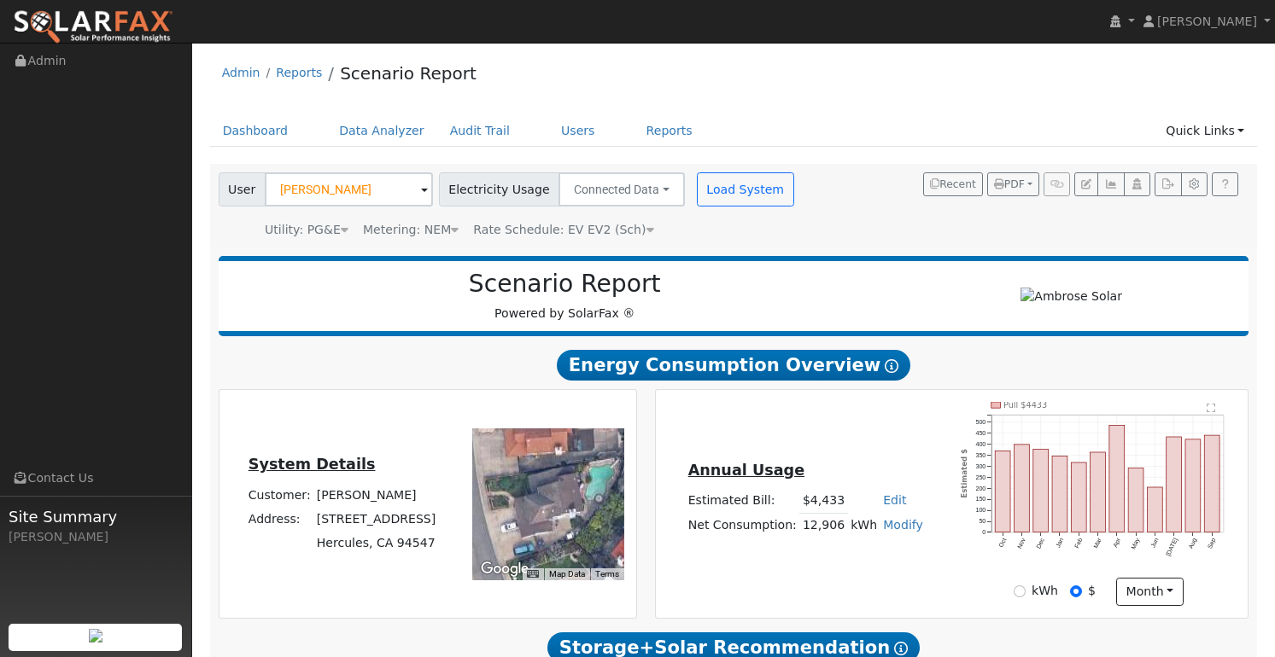
type input "15575"
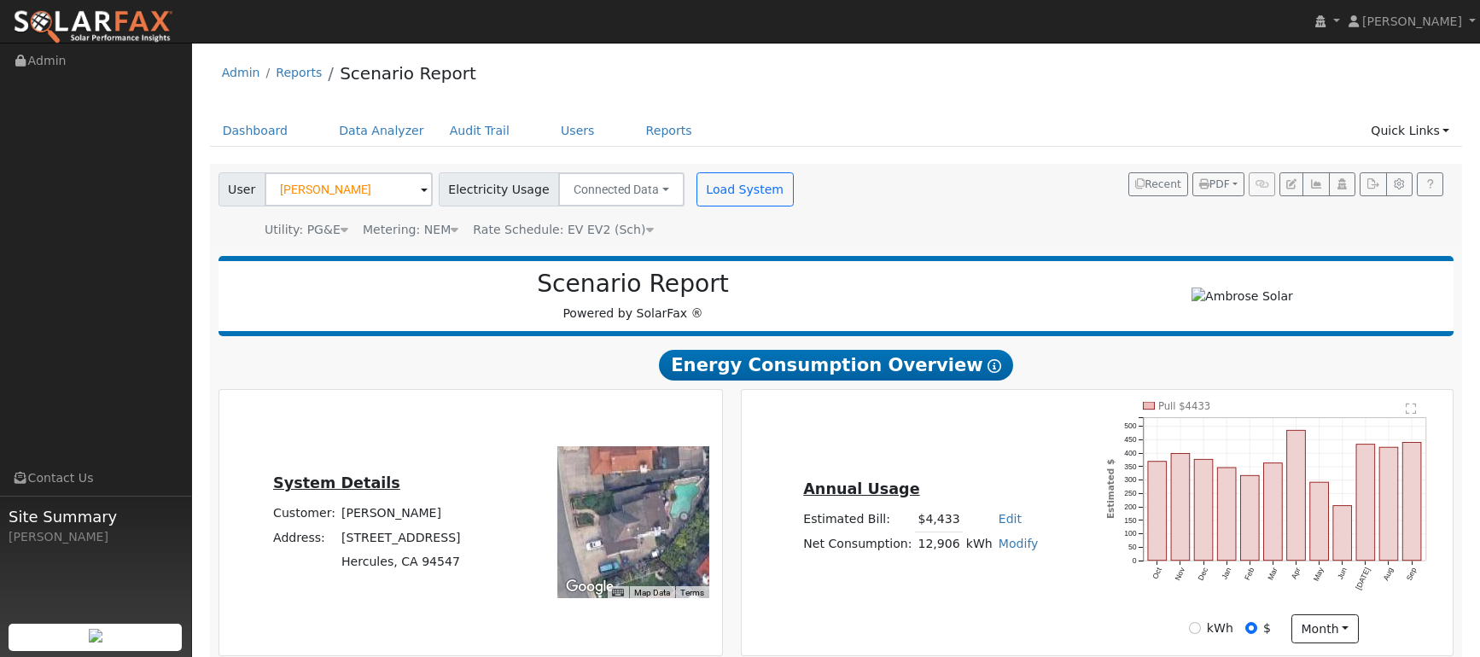
scroll to position [3, 0]
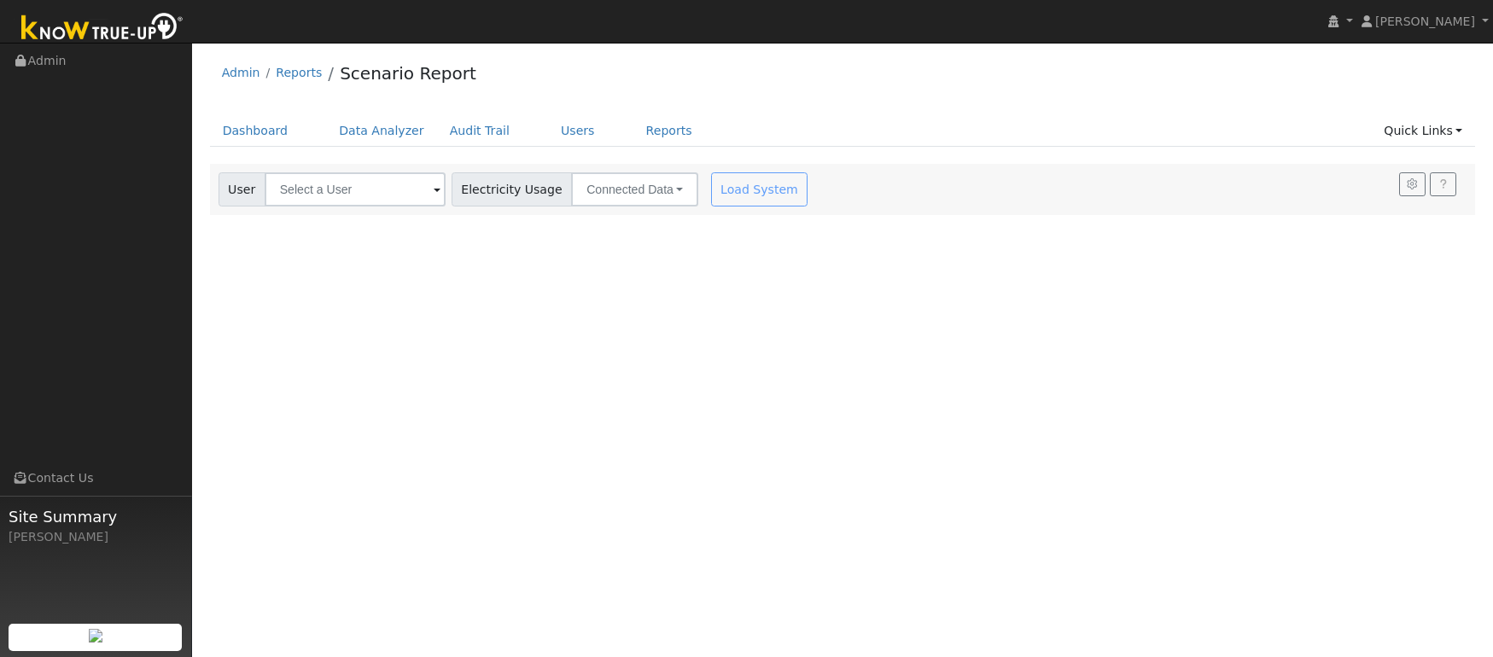
drag, startPoint x: 608, startPoint y: 184, endPoint x: 616, endPoint y: 172, distance: 14.7
click at [608, 183] on button "Connected Data" at bounding box center [634, 189] width 127 height 34
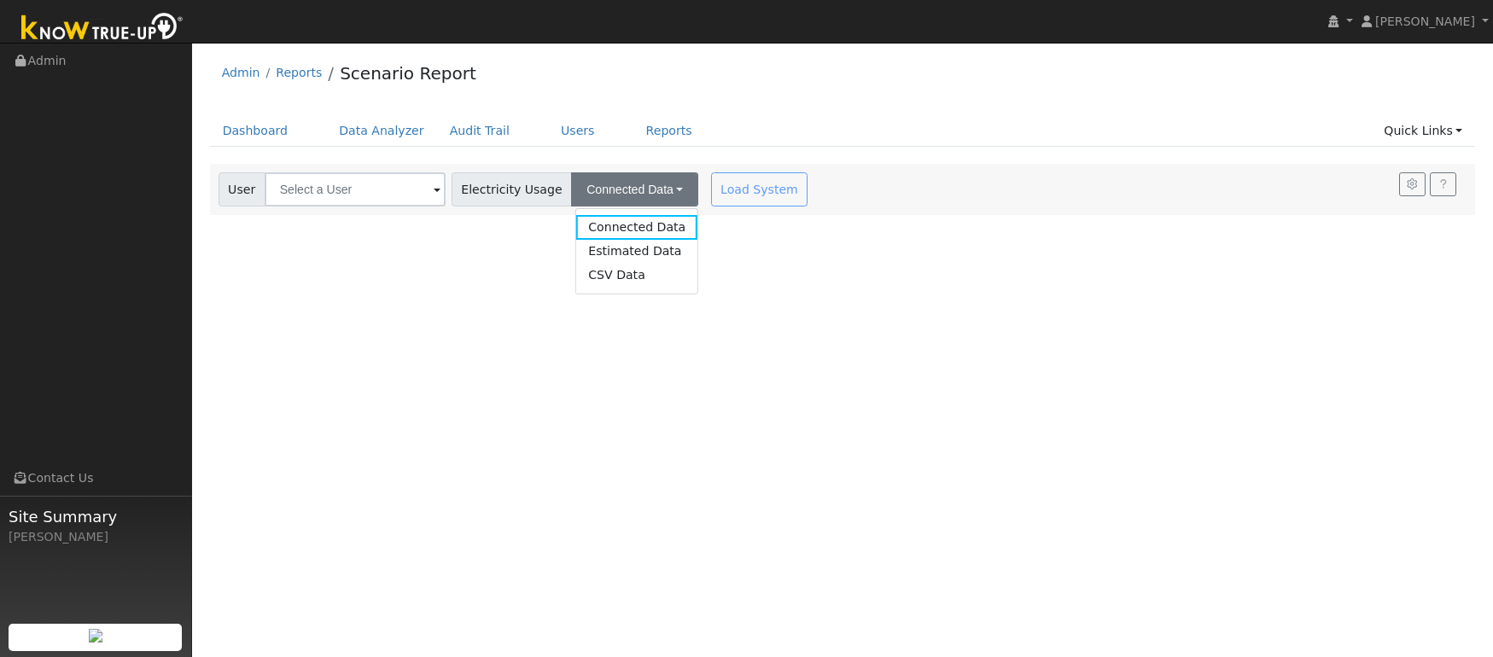
click at [803, 271] on div "User Profile First name Last name Email Email Notifications No Emails No Emails…" at bounding box center [842, 350] width 1301 height 615
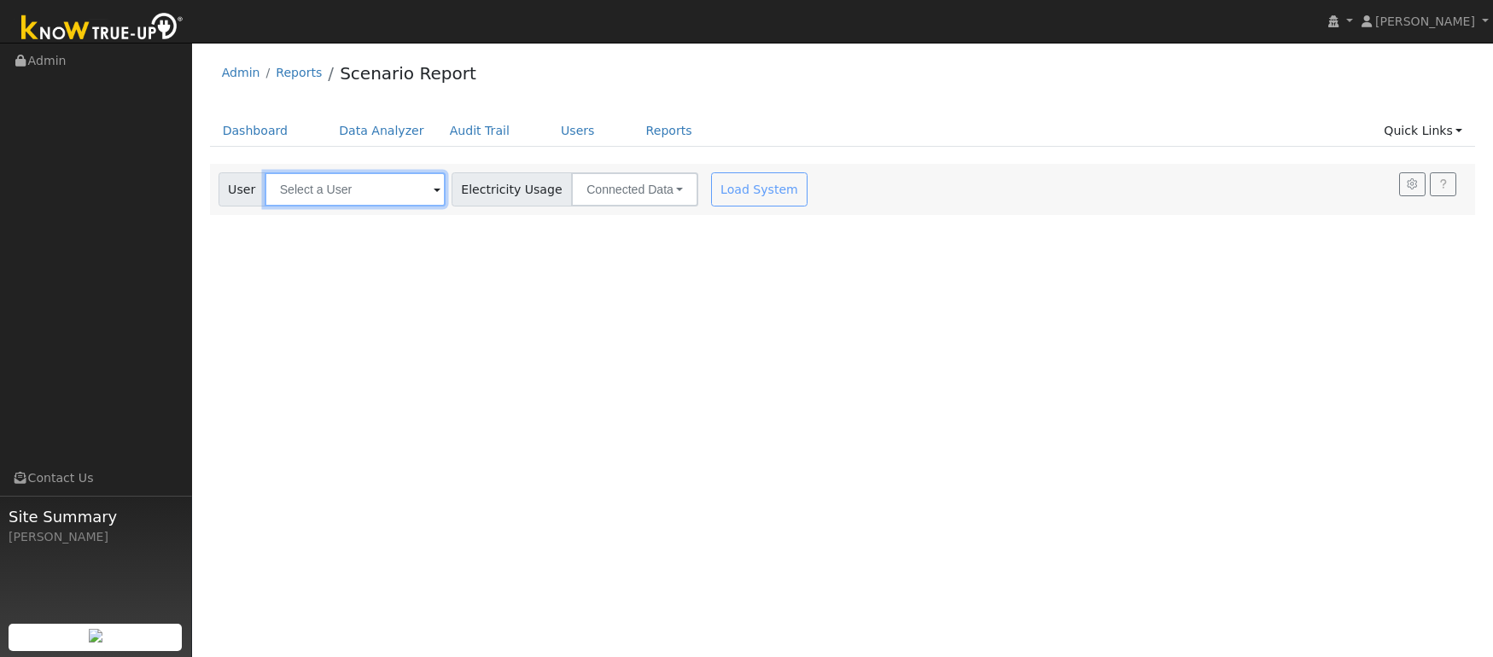
click at [410, 198] on input "text" at bounding box center [355, 189] width 181 height 34
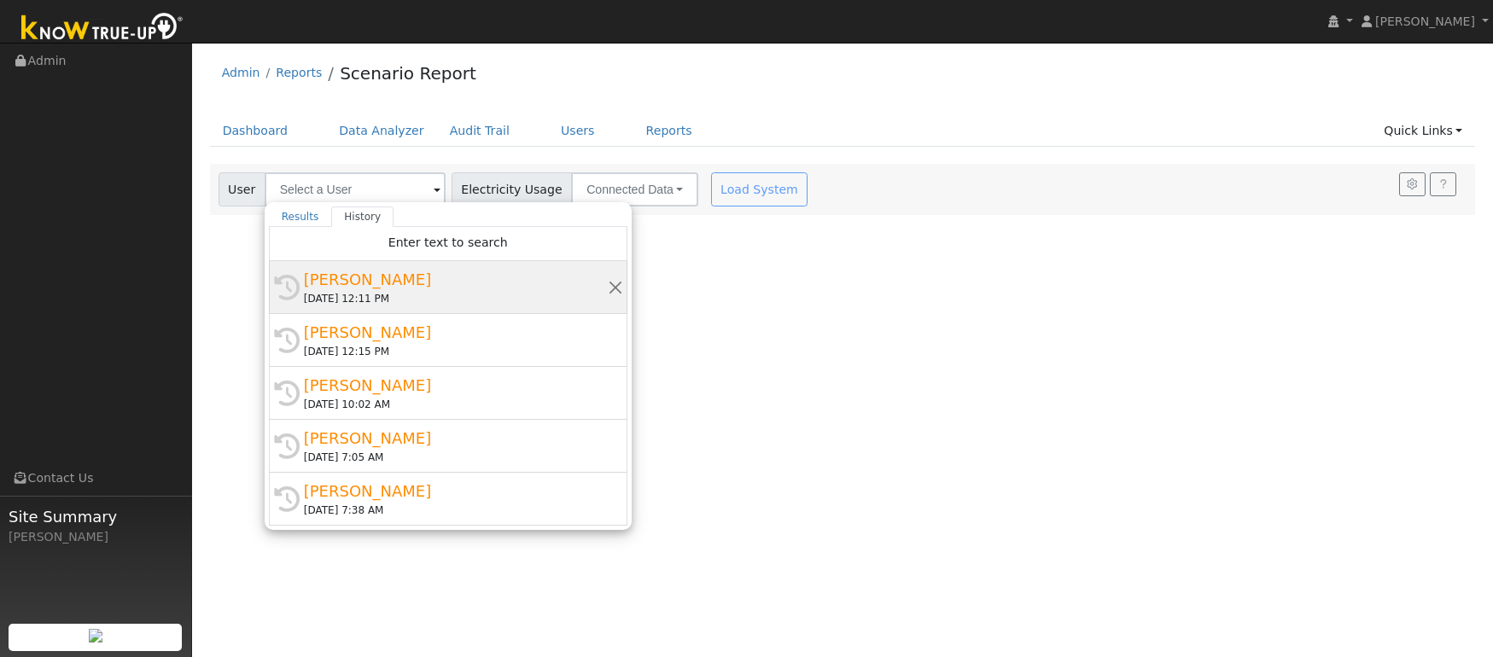
click at [361, 290] on div "[PERSON_NAME]" at bounding box center [456, 279] width 304 height 23
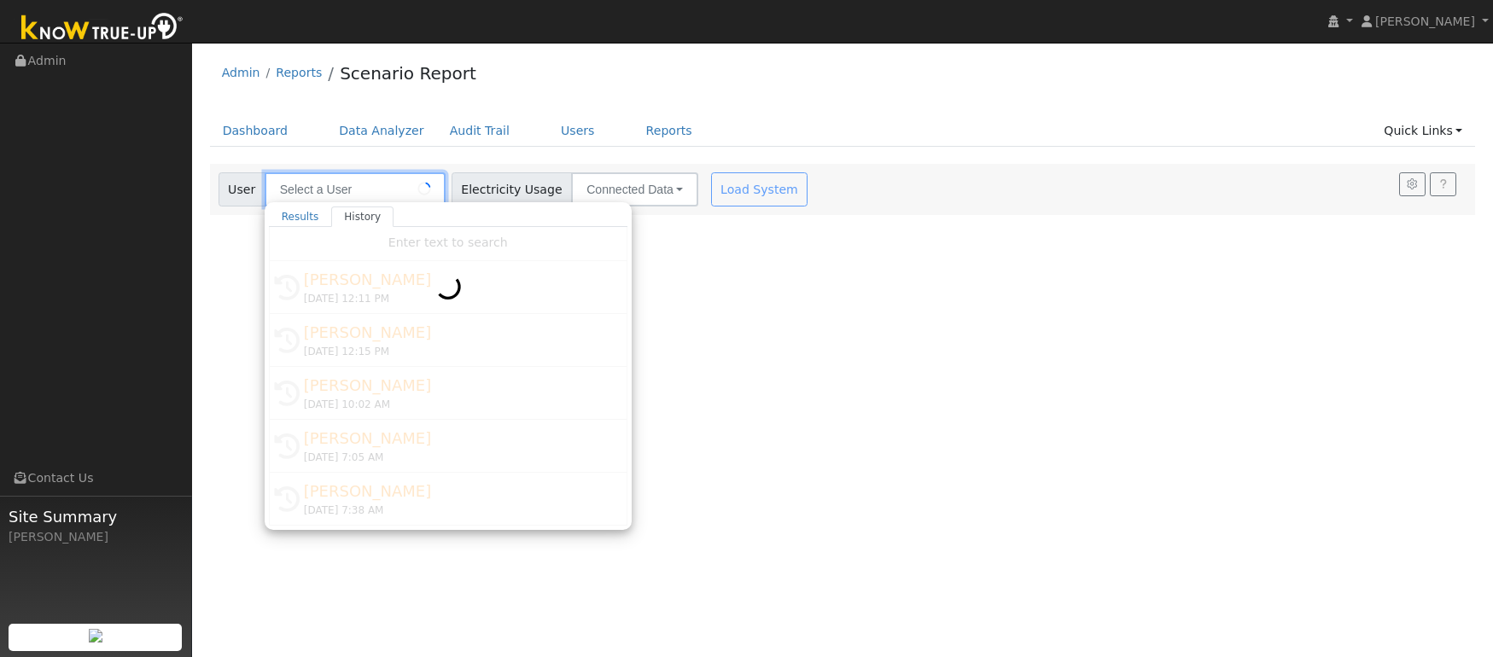
type input "[PERSON_NAME]"
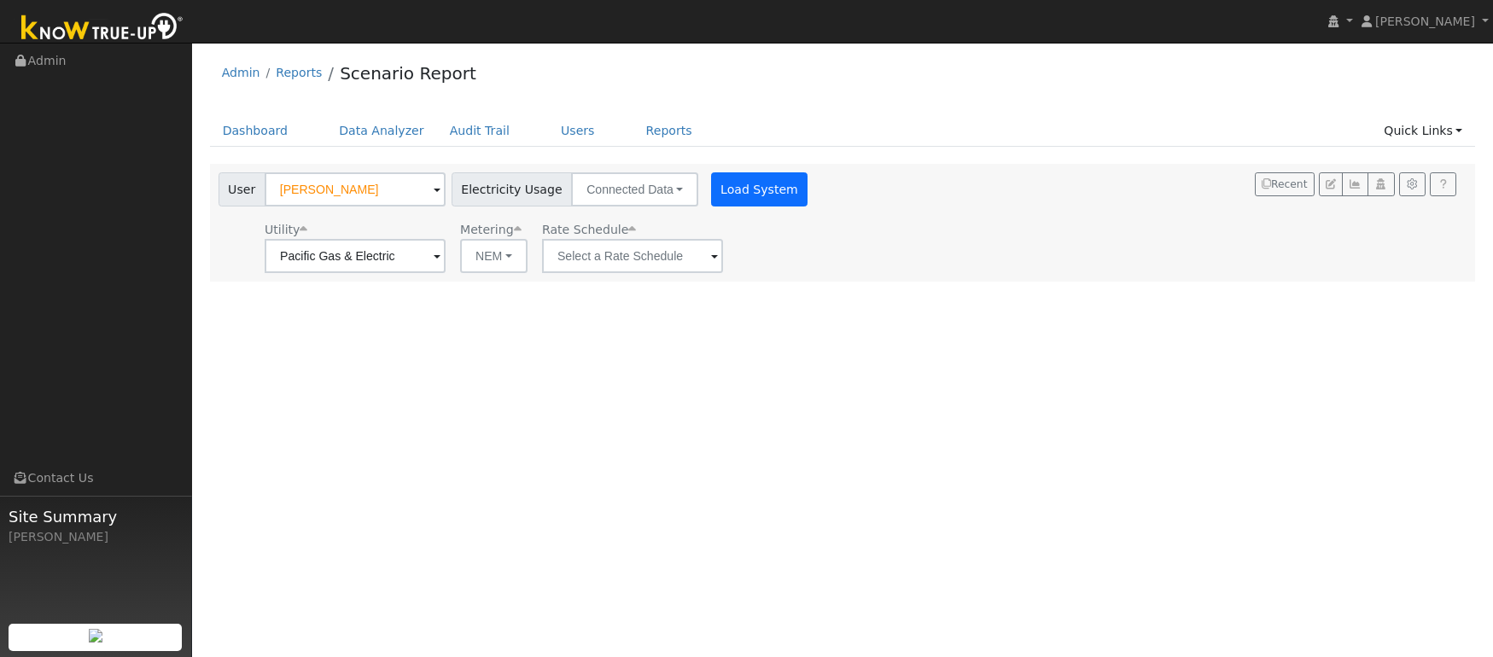
click at [748, 184] on button "Load System" at bounding box center [759, 189] width 97 height 34
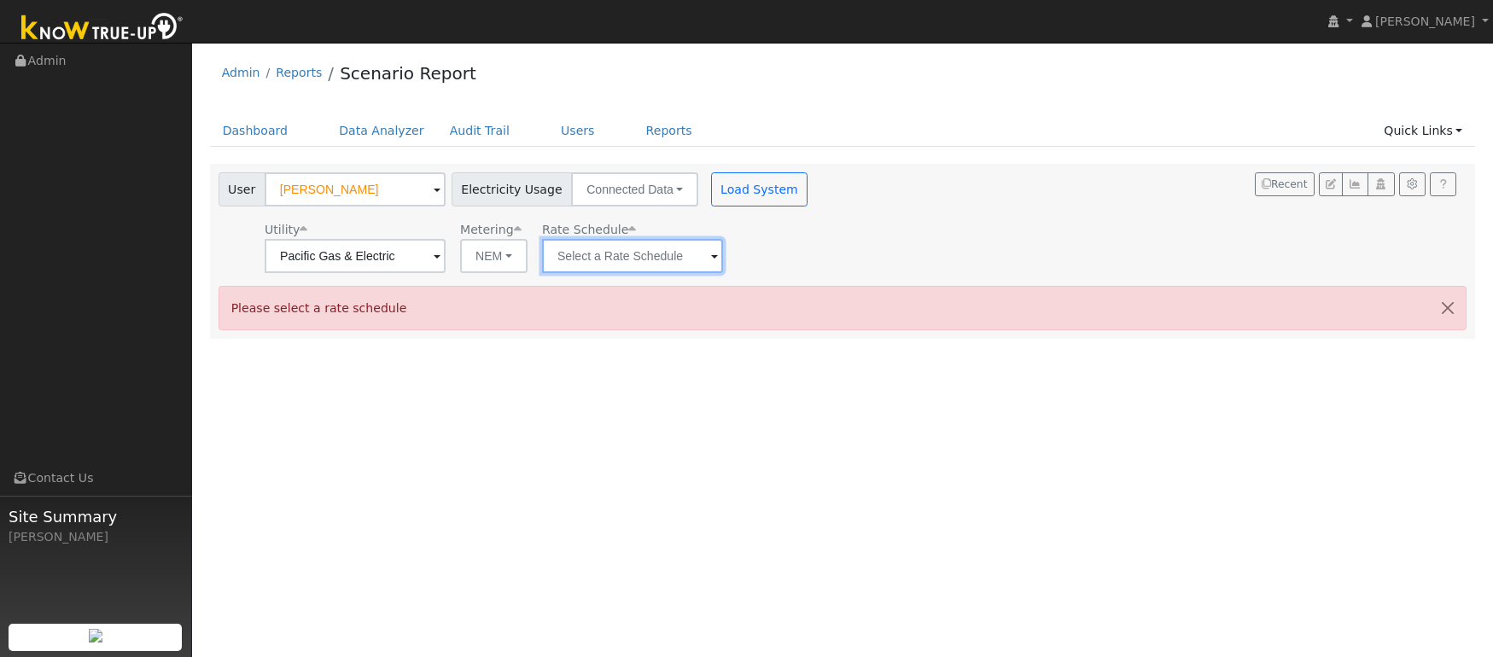
click at [668, 261] on input "text" at bounding box center [632, 256] width 181 height 34
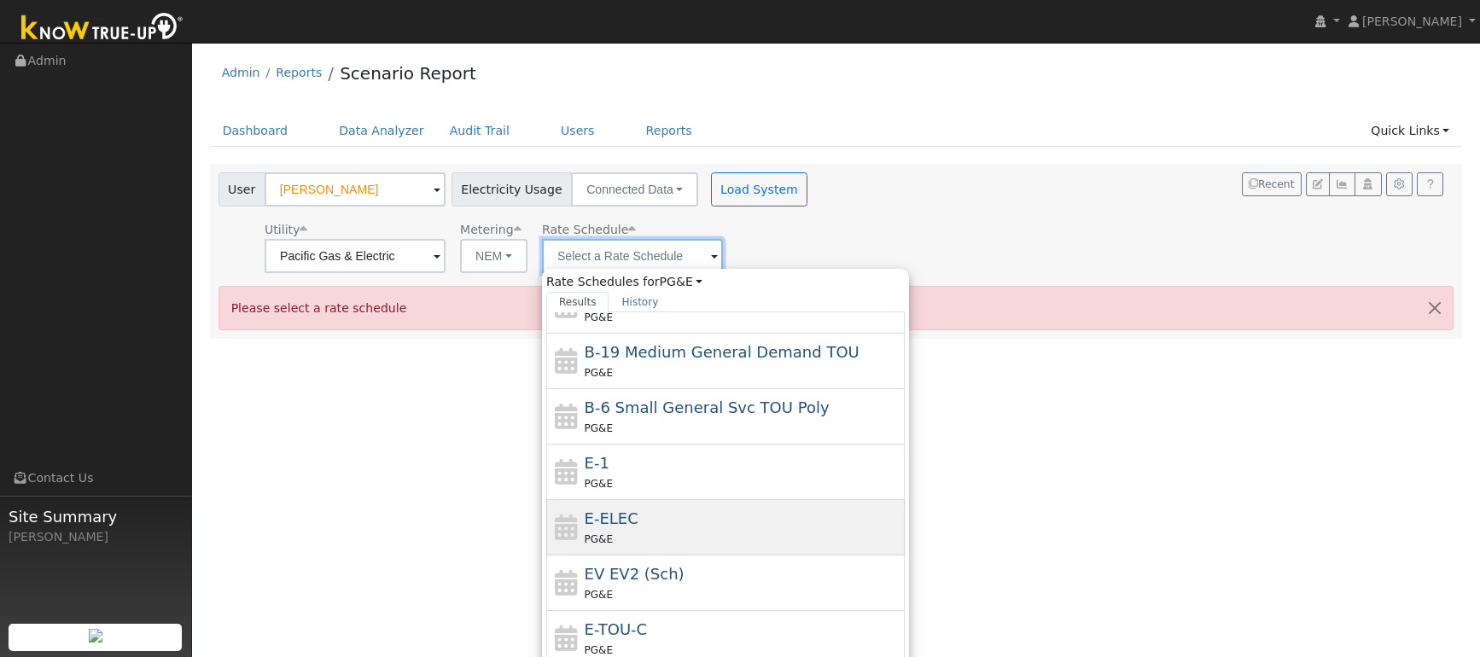
scroll to position [212, 0]
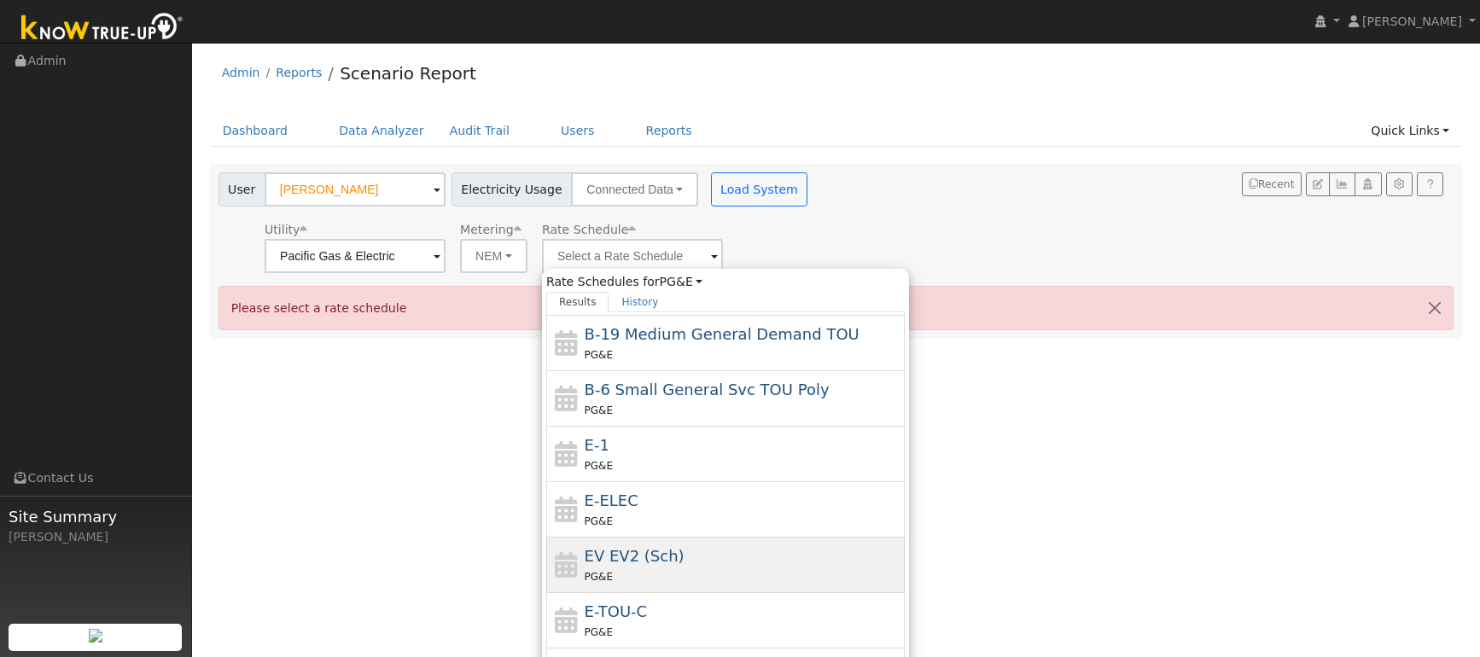
click at [643, 573] on div "PG&E" at bounding box center [743, 577] width 317 height 18
type input "EV EV2 (Sch)"
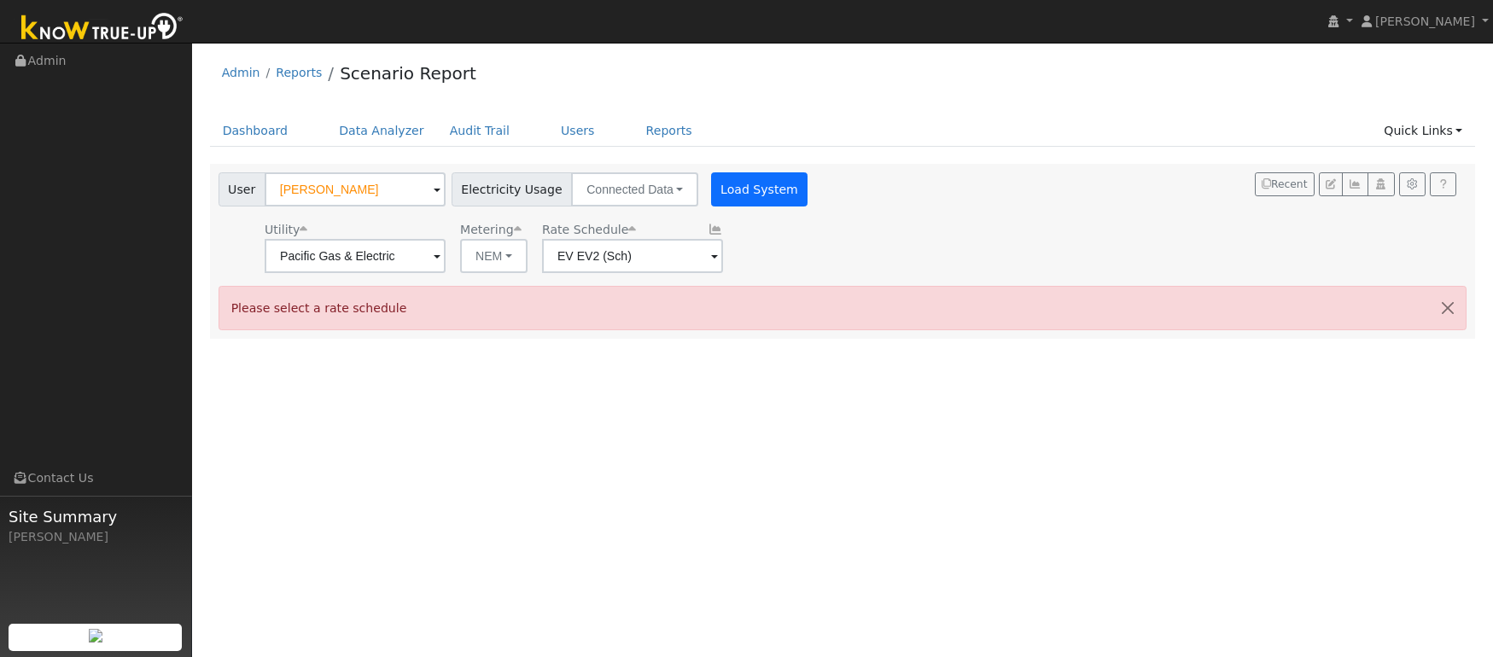
click at [744, 187] on button "Load System" at bounding box center [759, 189] width 97 height 34
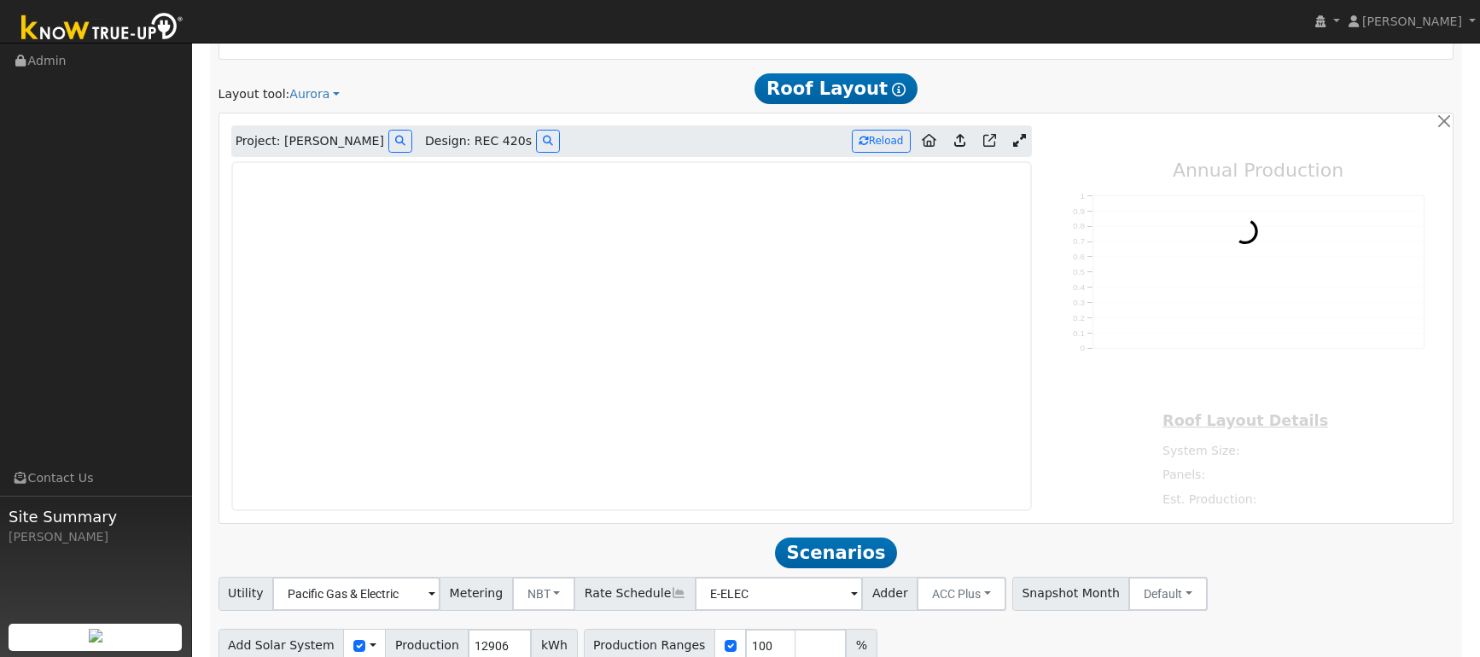
scroll to position [1041, 0]
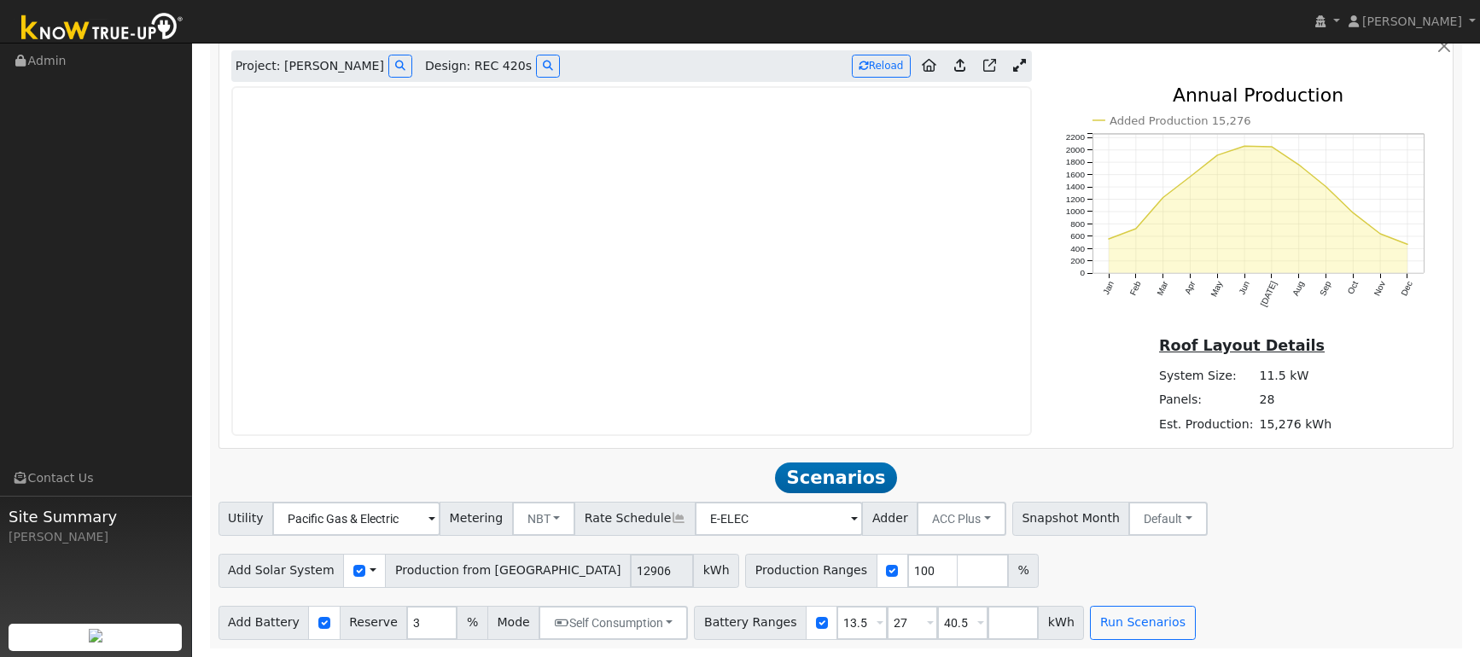
type input "15276"
click at [465, 72] on span "Design: REC 420s" at bounding box center [478, 66] width 107 height 18
click at [989, 67] on icon at bounding box center [989, 65] width 13 height 13
